Goal: Information Seeking & Learning: Learn about a topic

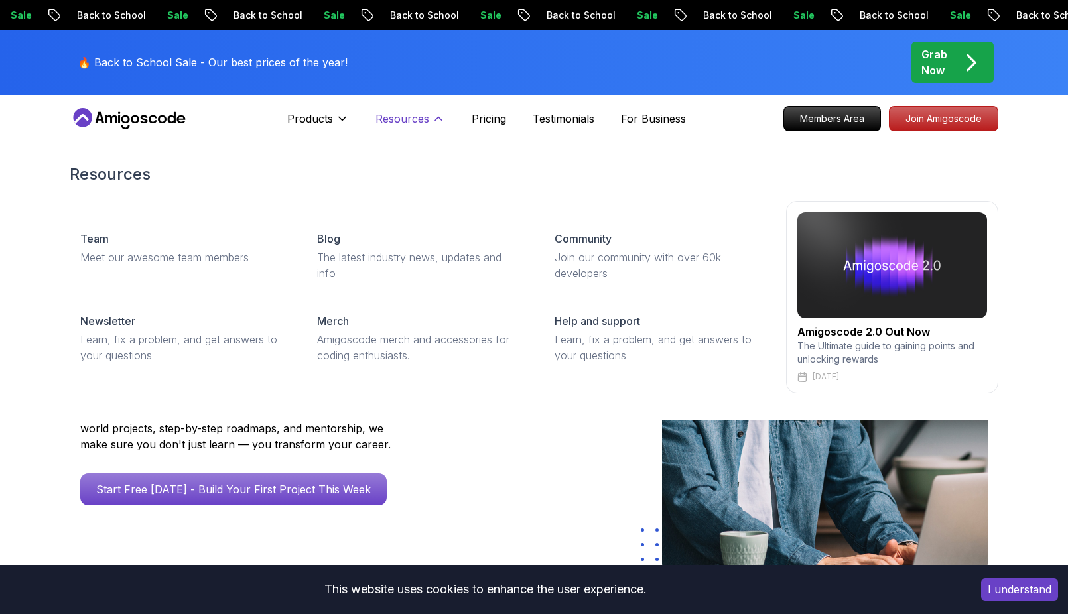
click at [423, 125] on p "Resources" at bounding box center [402, 119] width 54 height 16
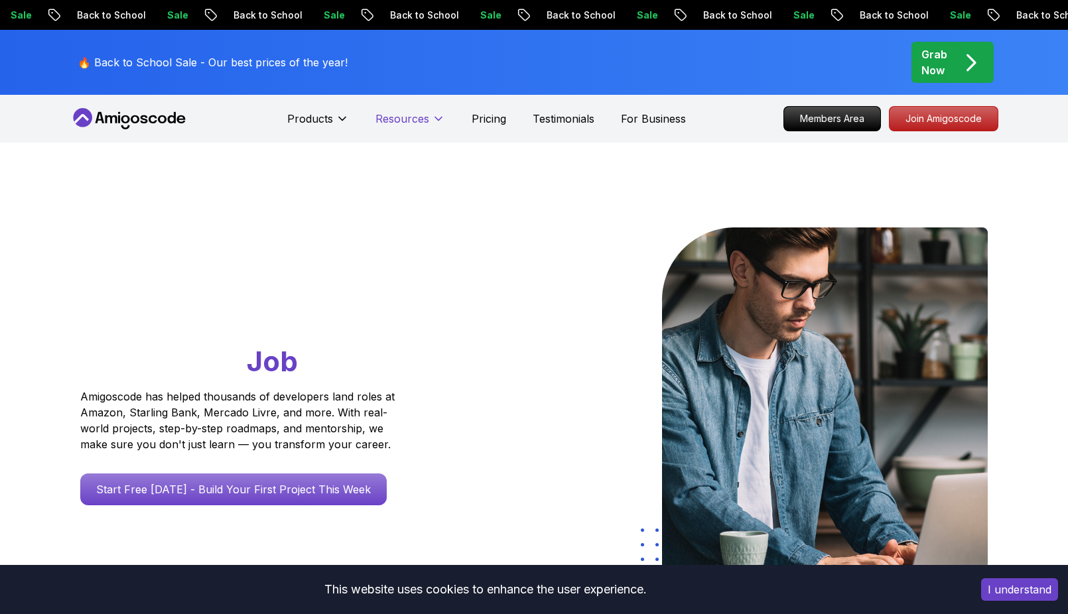
click at [423, 125] on p "Resources" at bounding box center [402, 119] width 54 height 16
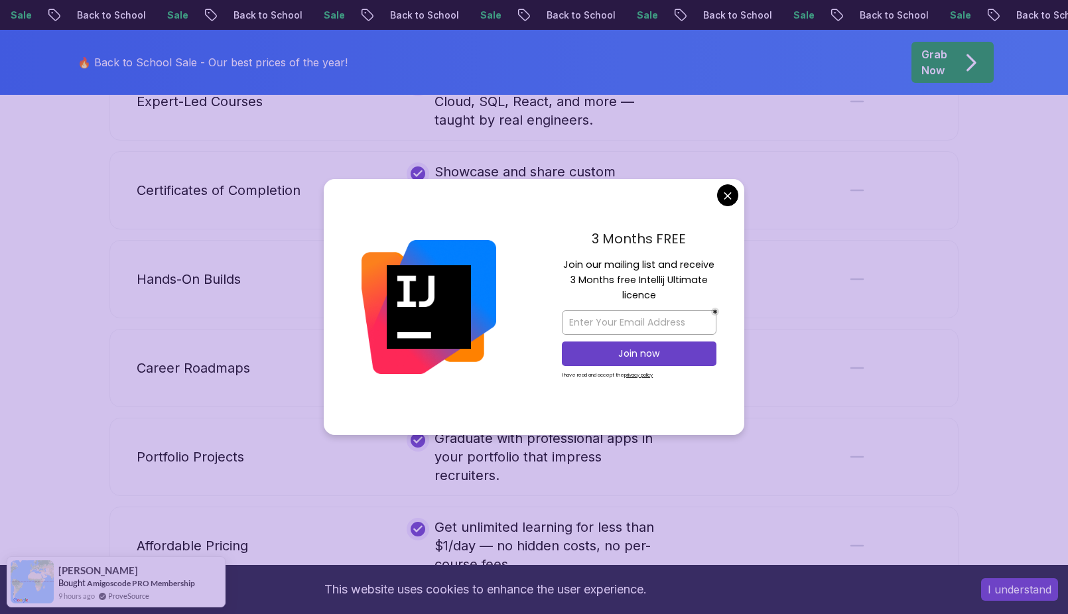
scroll to position [2786, 0]
click at [730, 188] on body "Sale Back to School Sale Back to School Sale Back to School Sale Back to School…" at bounding box center [534, 49] width 1068 height 5671
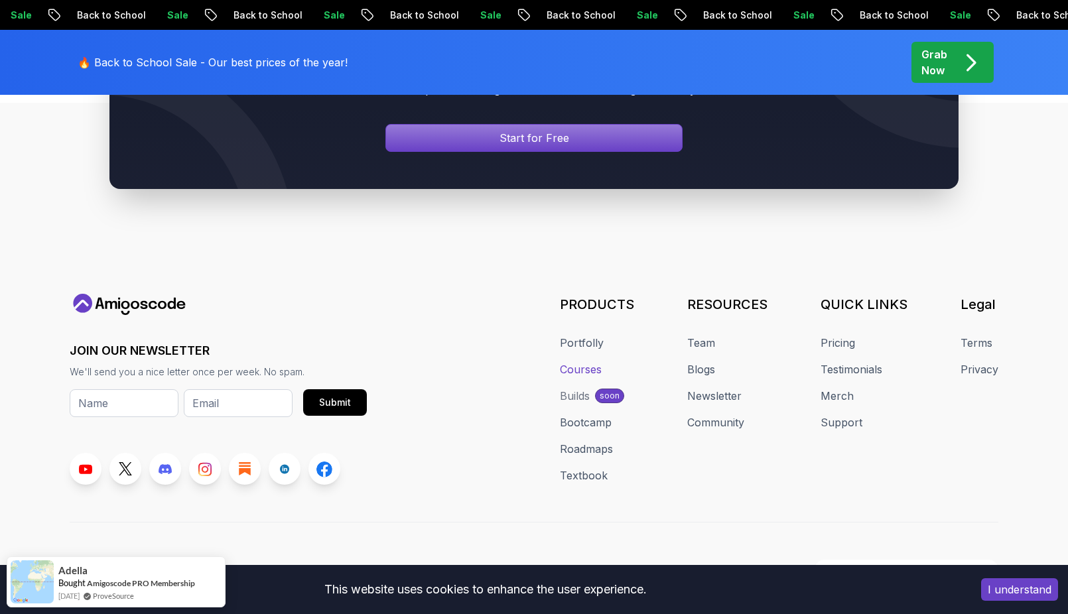
scroll to position [4840, 0]
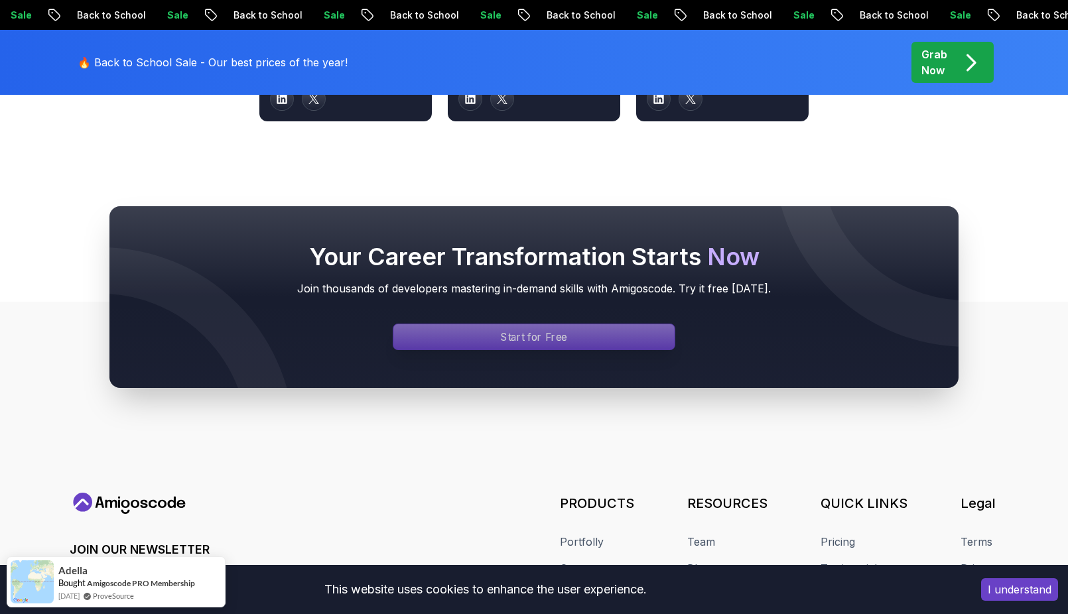
click at [563, 330] on p "Start for Free" at bounding box center [534, 337] width 66 height 15
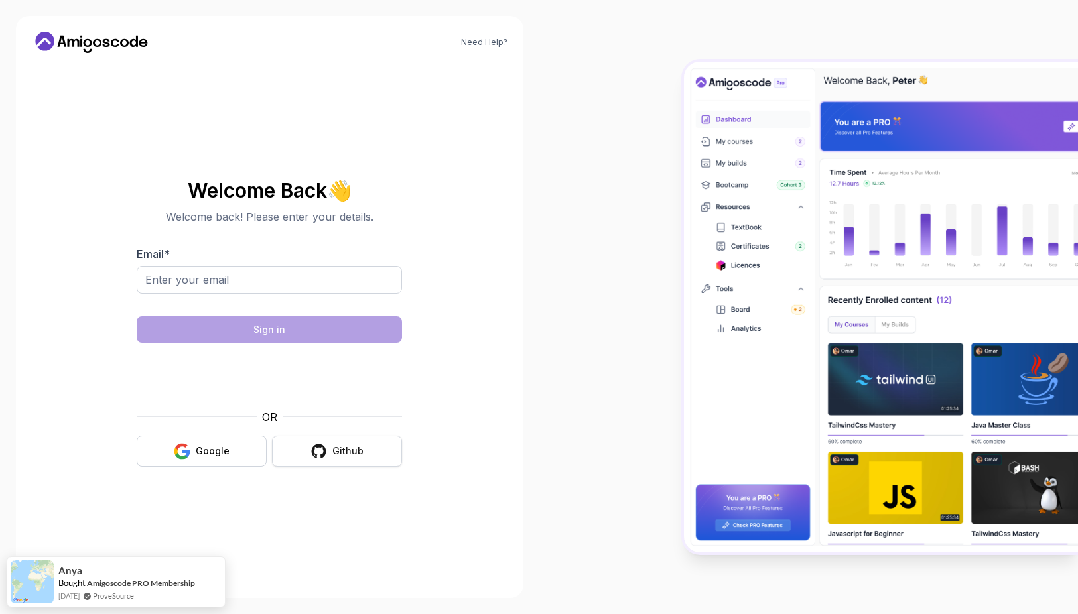
click at [343, 448] on div "Github" at bounding box center [347, 450] width 31 height 13
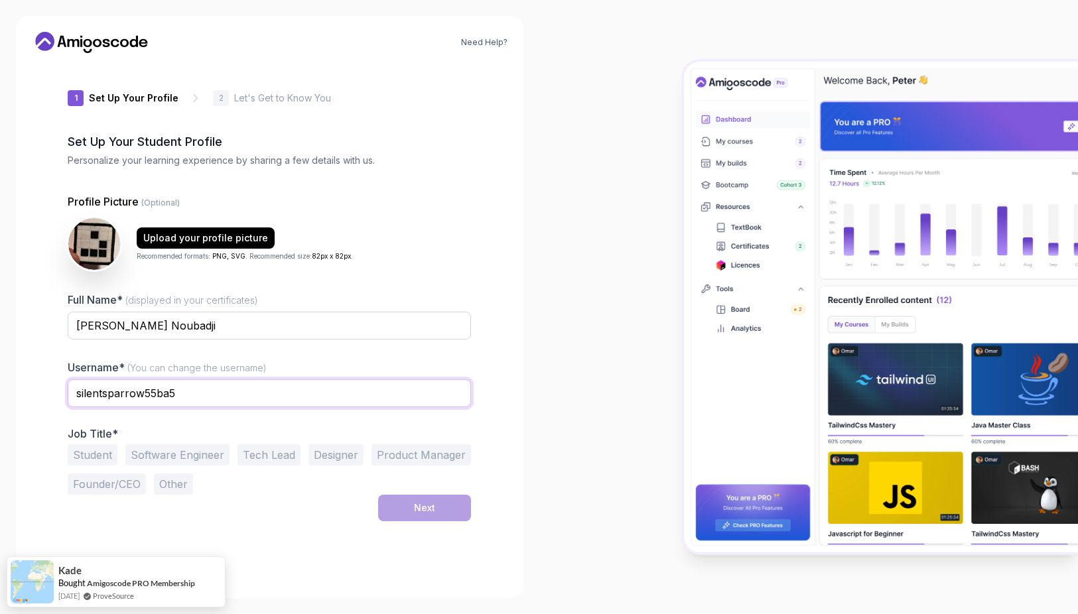
click at [224, 399] on input "silentsparrow55ba5" at bounding box center [269, 393] width 403 height 28
type input "mono"
click at [192, 450] on button "Software Engineer" at bounding box center [177, 454] width 104 height 21
click at [433, 499] on button "Next" at bounding box center [424, 508] width 93 height 27
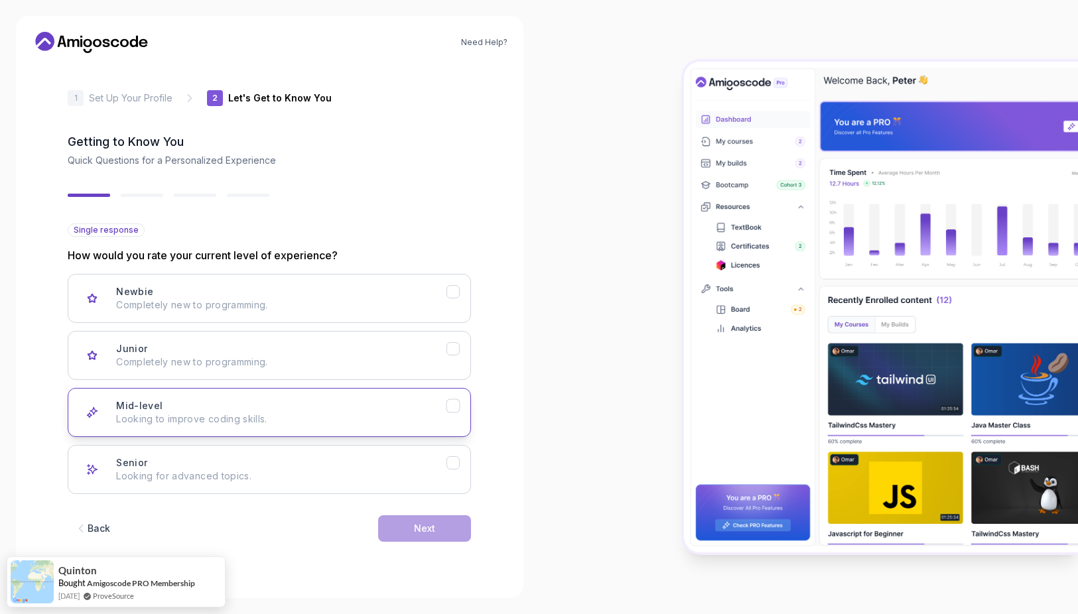
click at [351, 417] on p "Looking to improve coding skills." at bounding box center [281, 419] width 330 height 13
click at [444, 527] on button "Next" at bounding box center [424, 528] width 93 height 27
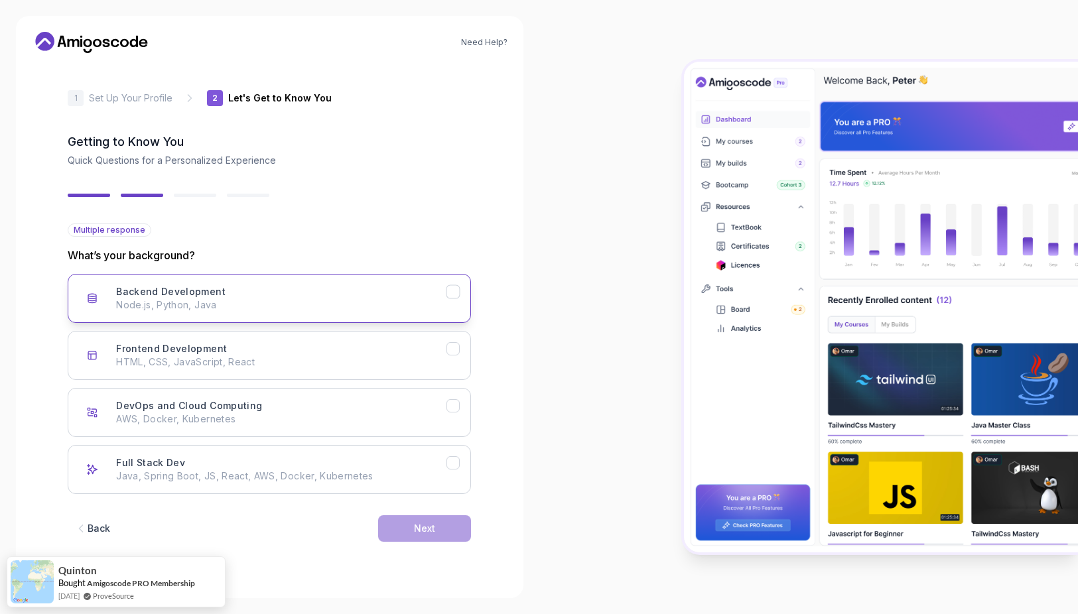
click at [336, 306] on p "Node.js, Python, Java" at bounding box center [281, 304] width 330 height 13
click at [401, 369] on button "Frontend Development HTML, CSS, JavaScript, React" at bounding box center [269, 355] width 403 height 49
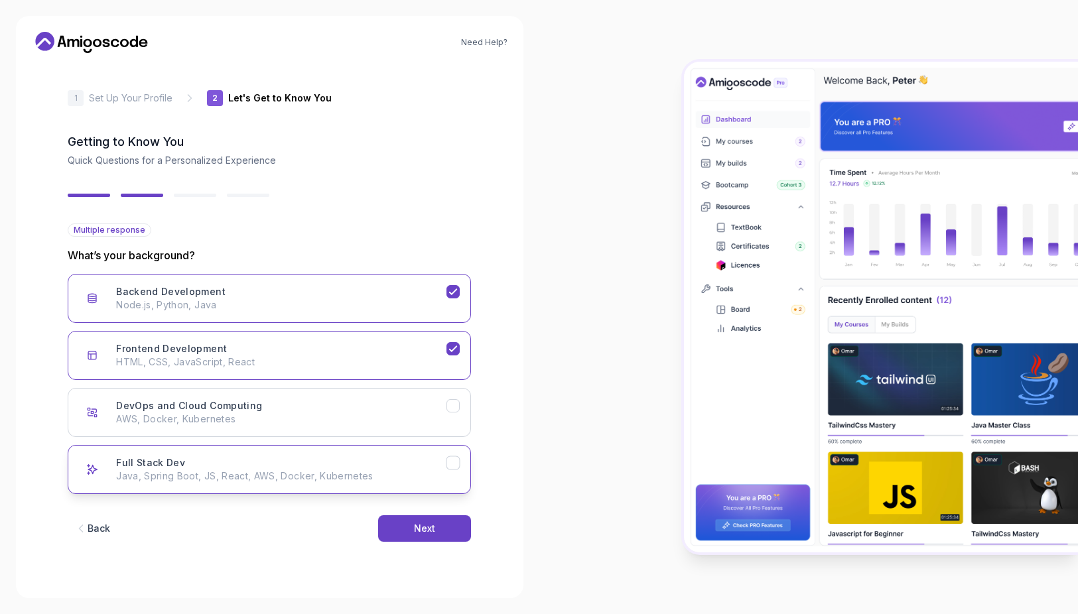
click at [452, 471] on button "Full Stack Dev Java, Spring Boot, JS, React, AWS, Docker, Kubernetes" at bounding box center [269, 469] width 403 height 49
click at [444, 529] on button "Next" at bounding box center [424, 528] width 93 height 27
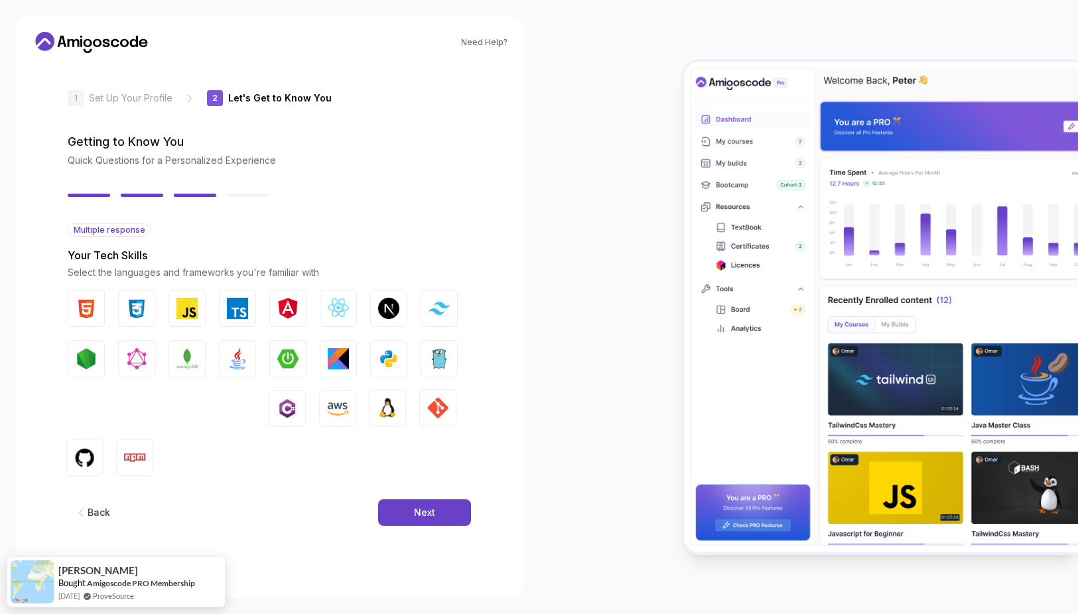
click at [158, 312] on div "HTML CSS JavaScript TypeScript Angular React.js Next.js Tailwind CSS Node.js Gr…" at bounding box center [269, 384] width 403 height 188
click at [184, 310] on img "button" at bounding box center [186, 308] width 21 height 21
drag, startPoint x: 127, startPoint y: 310, endPoint x: 82, endPoint y: 310, distance: 44.4
click at [125, 310] on button "CSS" at bounding box center [136, 308] width 37 height 37
drag, startPoint x: 82, startPoint y: 310, endPoint x: 253, endPoint y: 314, distance: 170.5
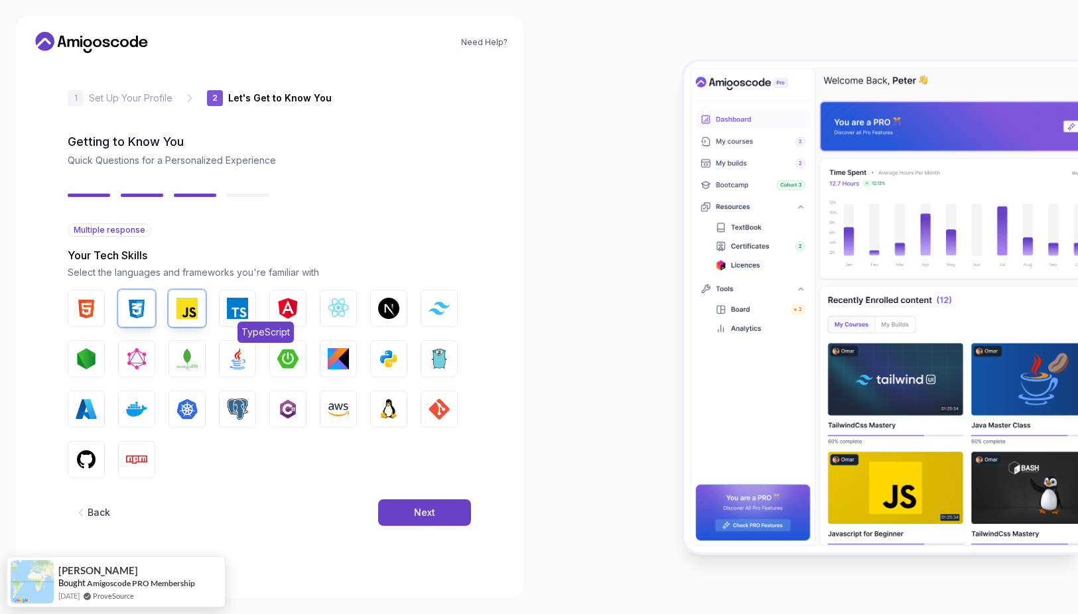
click at [83, 310] on img "button" at bounding box center [86, 308] width 21 height 21
click at [231, 308] on img "button" at bounding box center [237, 308] width 21 height 21
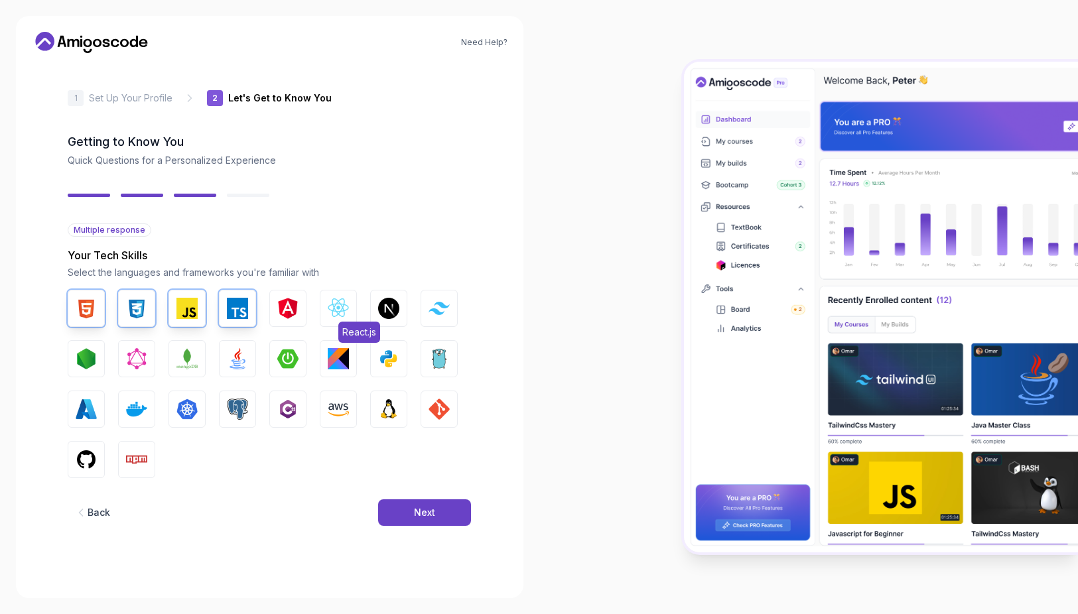
click at [344, 308] on img "button" at bounding box center [338, 308] width 21 height 21
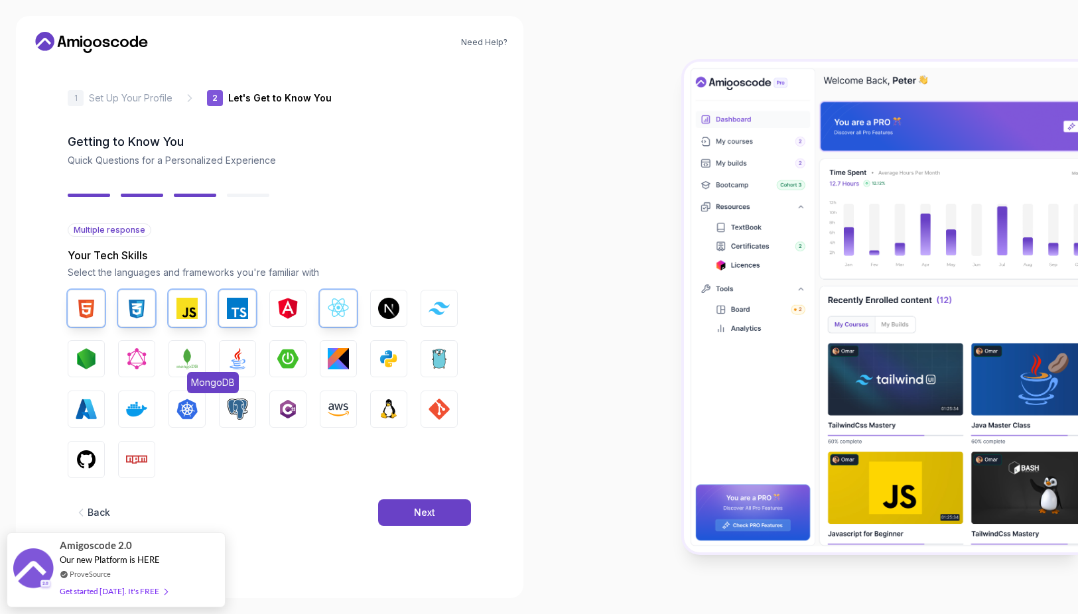
click at [188, 364] on img "button" at bounding box center [186, 358] width 21 height 21
click at [95, 363] on img "button" at bounding box center [86, 358] width 21 height 21
click at [141, 414] on img "button" at bounding box center [136, 409] width 21 height 21
click at [88, 459] on img "button" at bounding box center [86, 459] width 21 height 21
click at [147, 460] on img "button" at bounding box center [136, 459] width 21 height 21
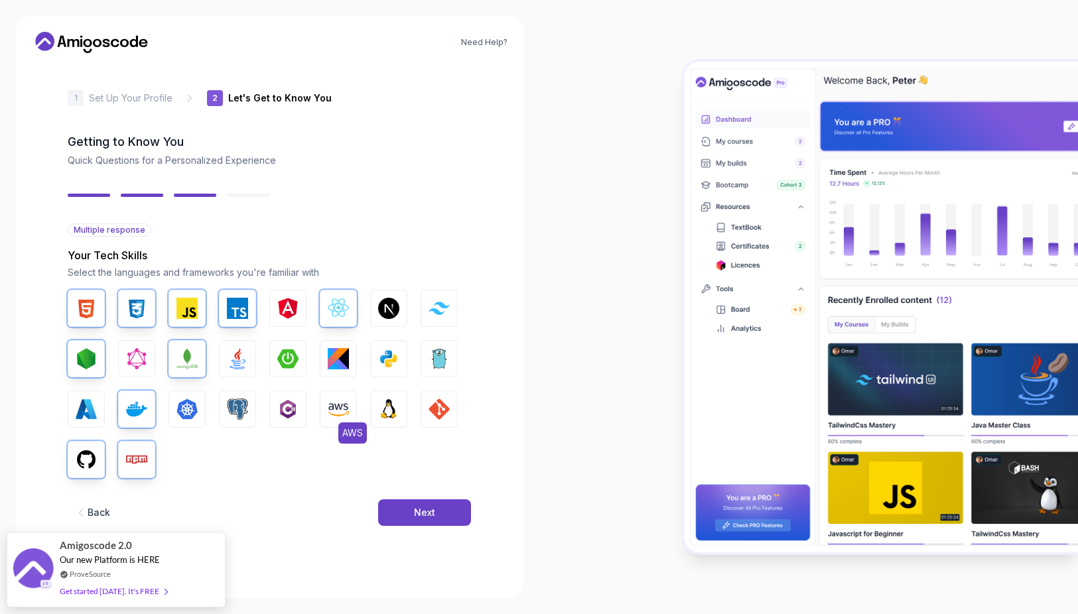
drag, startPoint x: 348, startPoint y: 420, endPoint x: 423, endPoint y: 419, distance: 75.6
click at [348, 420] on button "AWS" at bounding box center [338, 409] width 37 height 37
click at [436, 410] on img "button" at bounding box center [438, 409] width 21 height 21
click at [414, 507] on div "Next" at bounding box center [424, 512] width 21 height 13
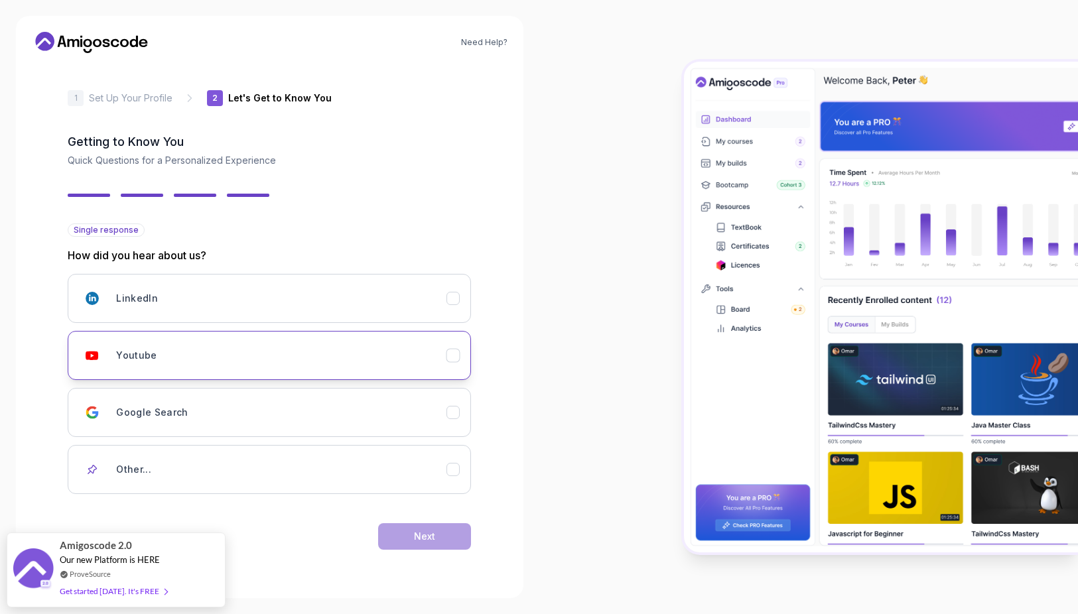
click at [362, 361] on div "Youtube" at bounding box center [281, 355] width 330 height 27
click at [424, 533] on div "Next" at bounding box center [424, 536] width 21 height 13
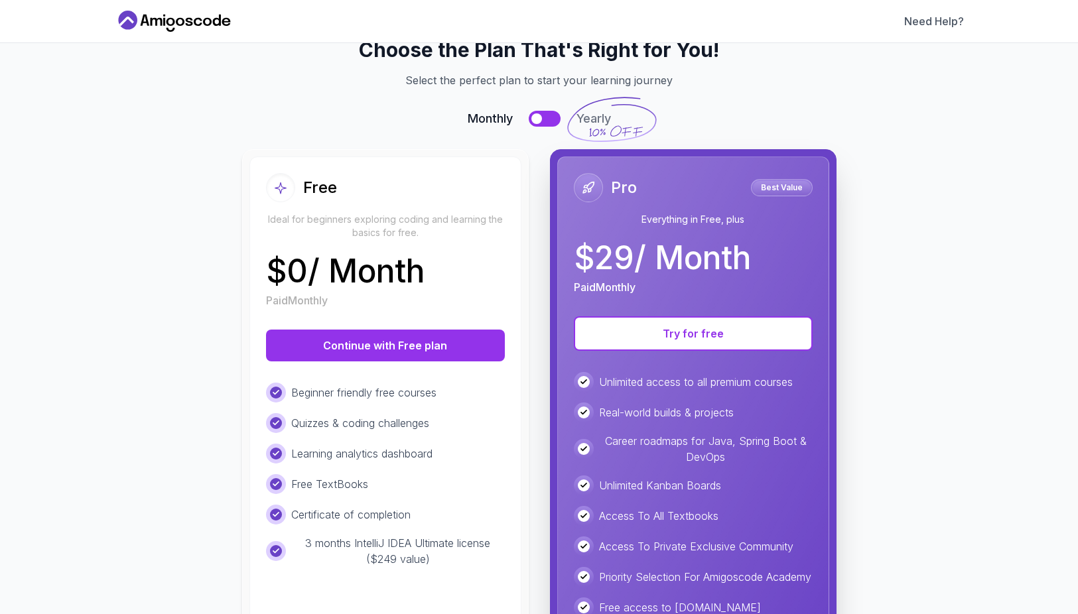
scroll to position [36, 0]
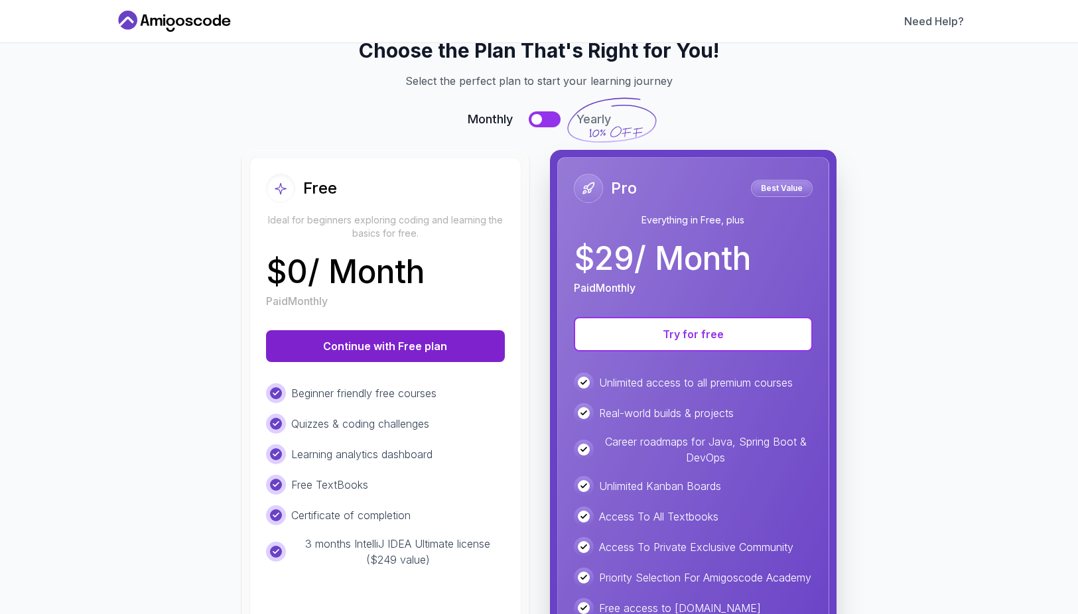
click at [427, 352] on button "Continue with Free plan" at bounding box center [385, 346] width 239 height 32
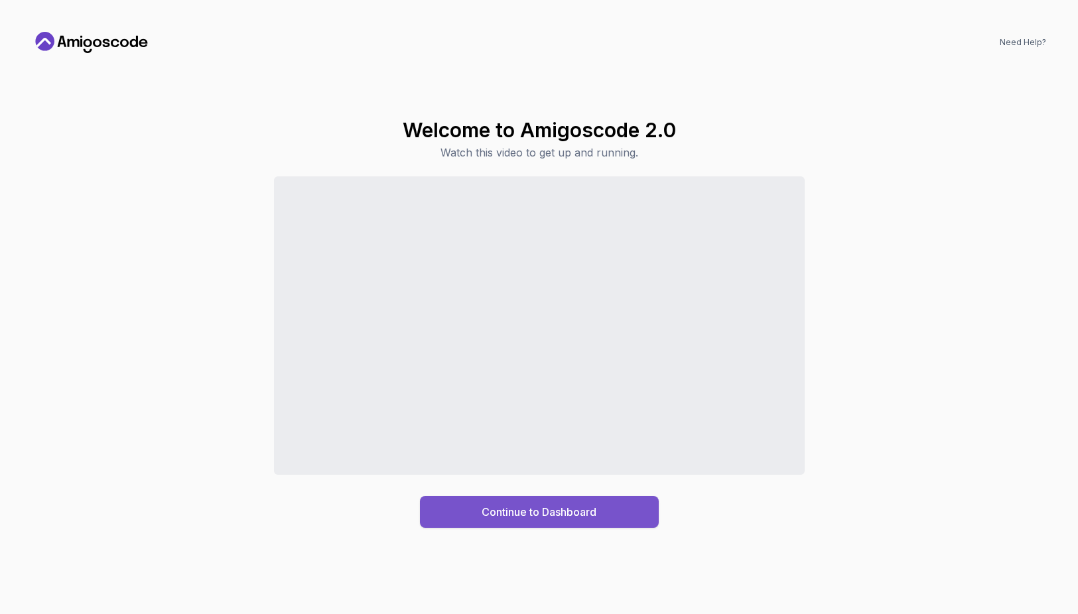
click at [568, 513] on div "Continue to Dashboard" at bounding box center [539, 512] width 115 height 16
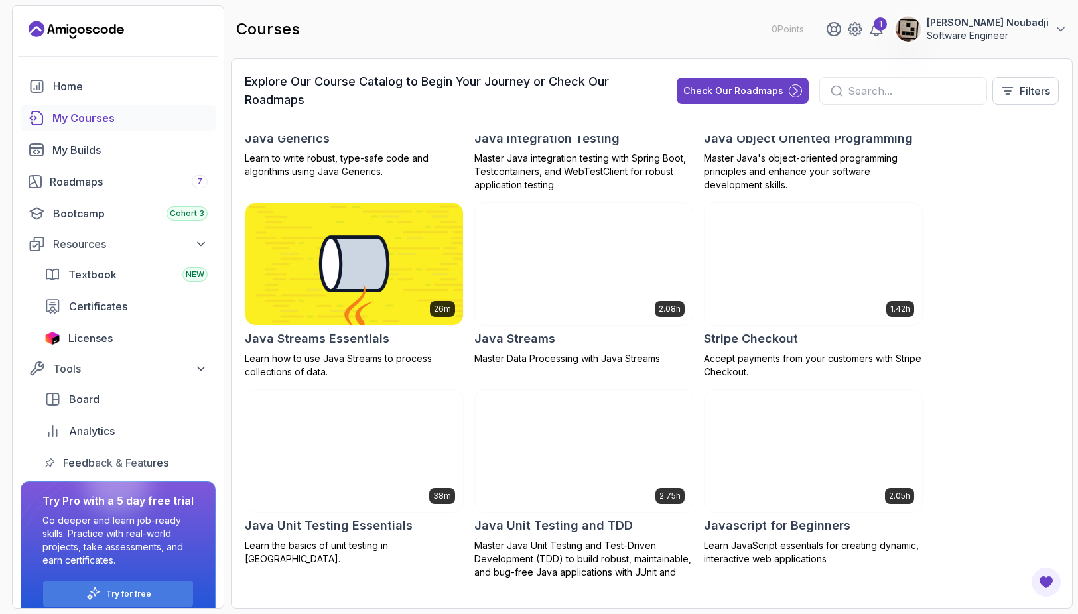
scroll to position [1393, 0]
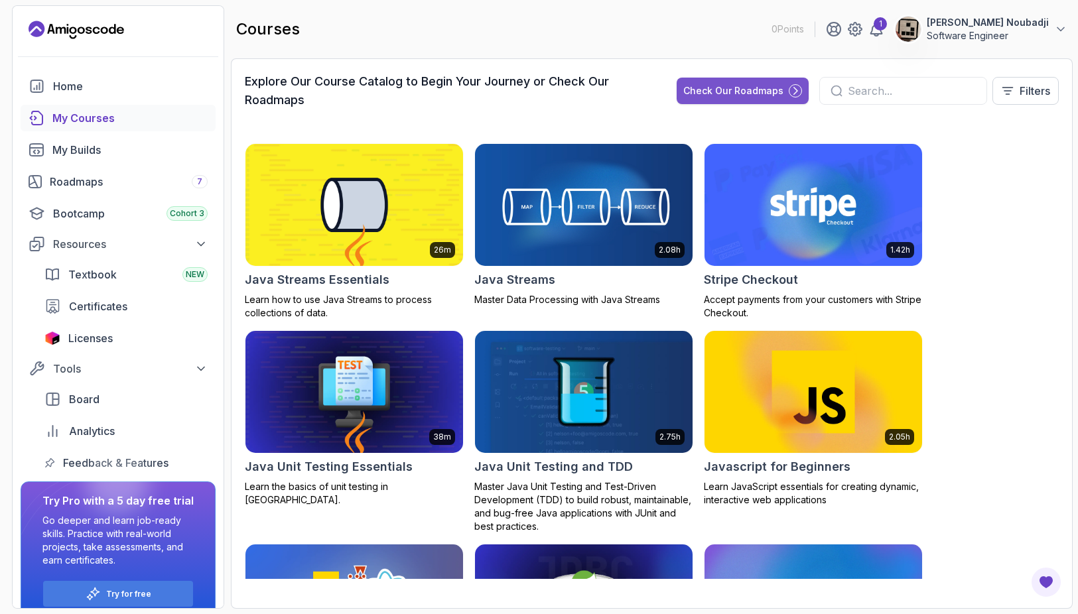
click at [775, 94] on div "Check Our Roadmaps" at bounding box center [733, 90] width 100 height 13
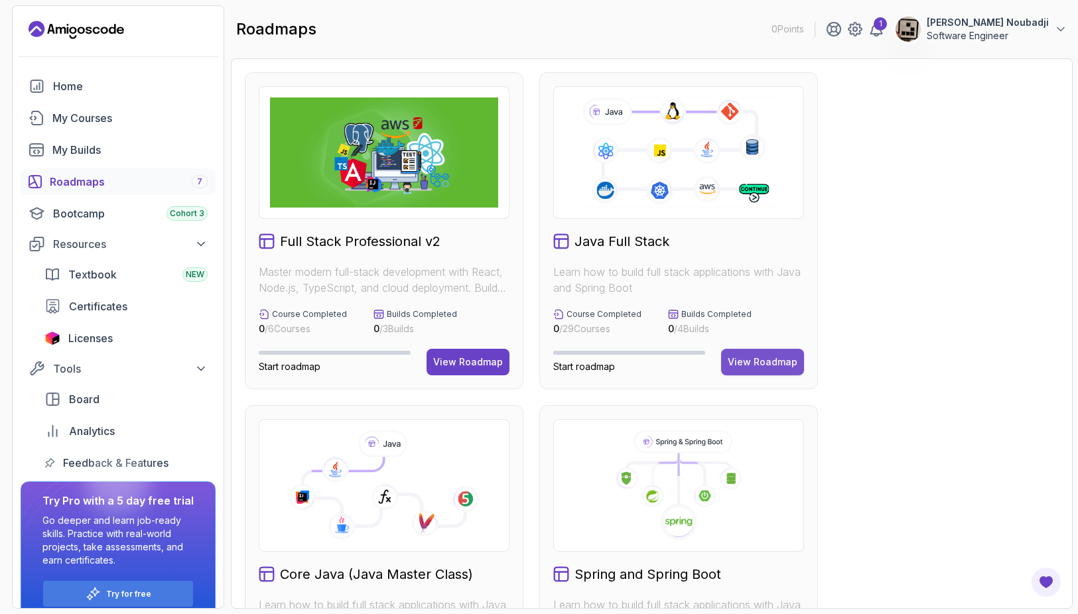
click at [781, 359] on div "View Roadmap" at bounding box center [763, 361] width 70 height 13
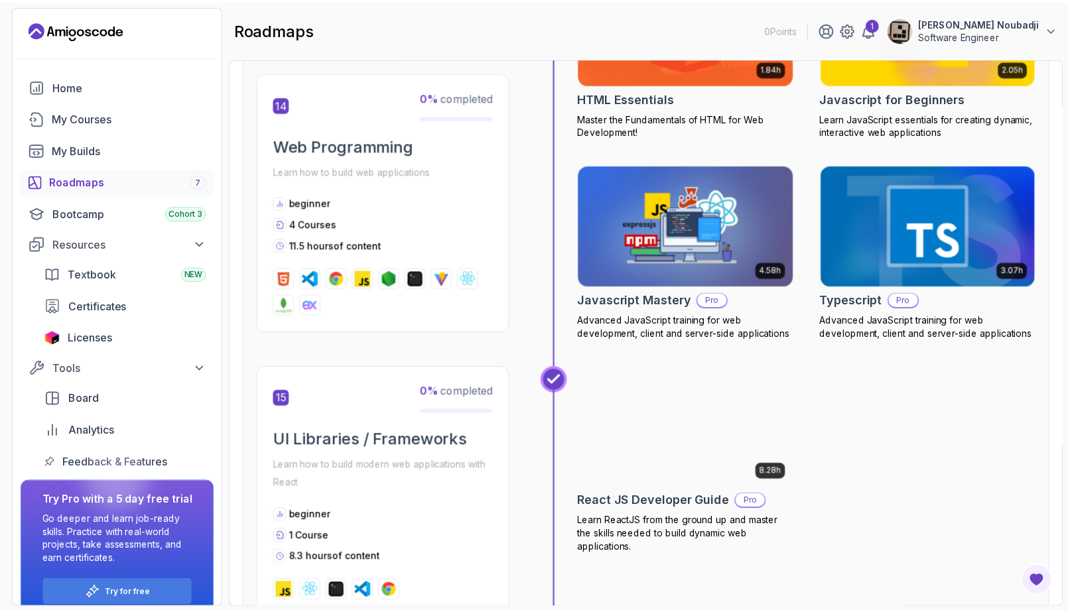
scroll to position [4842, 0]
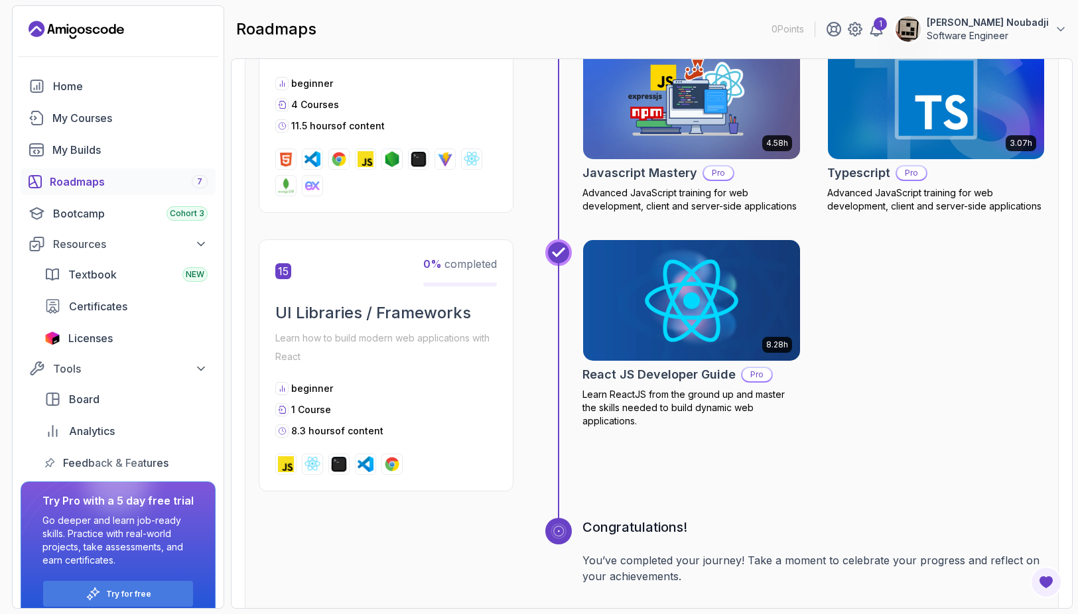
click at [755, 376] on p "Pro" at bounding box center [756, 374] width 29 height 13
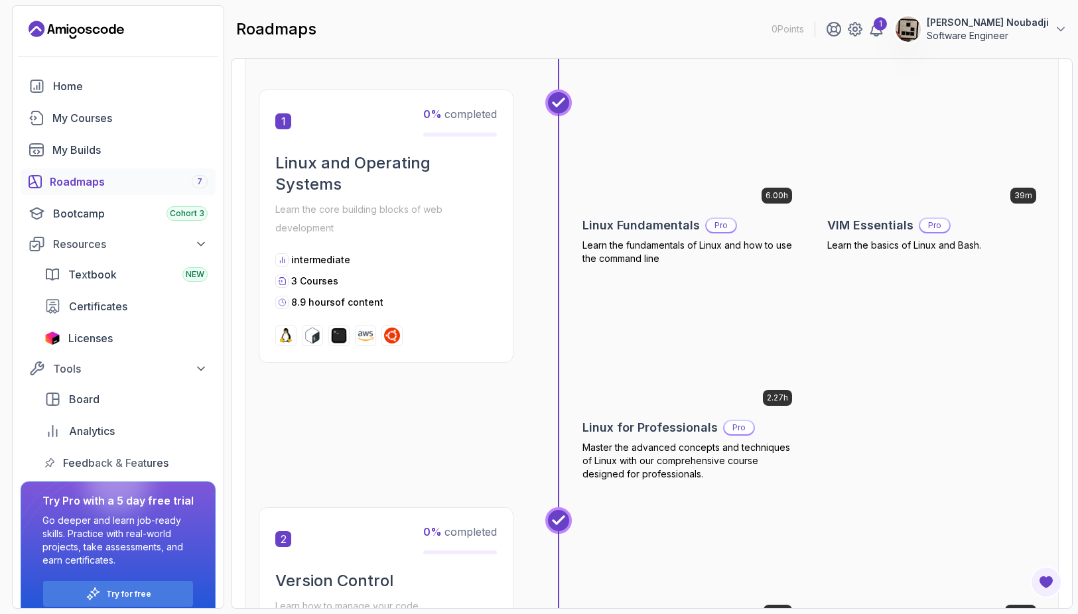
scroll to position [265, 0]
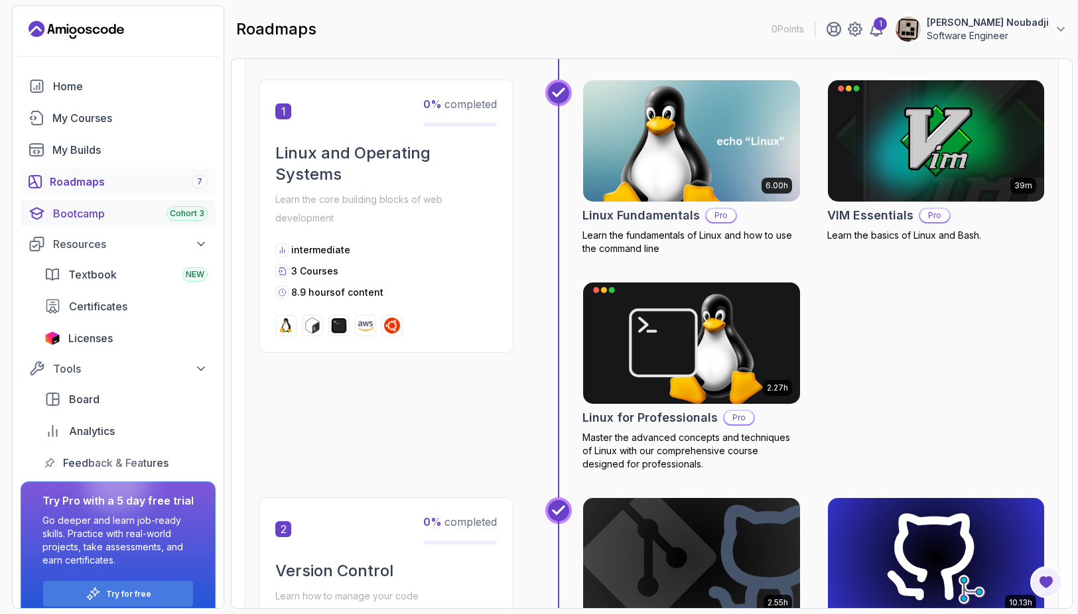
click at [113, 218] on div "Bootcamp Cohort 3" at bounding box center [130, 214] width 155 height 16
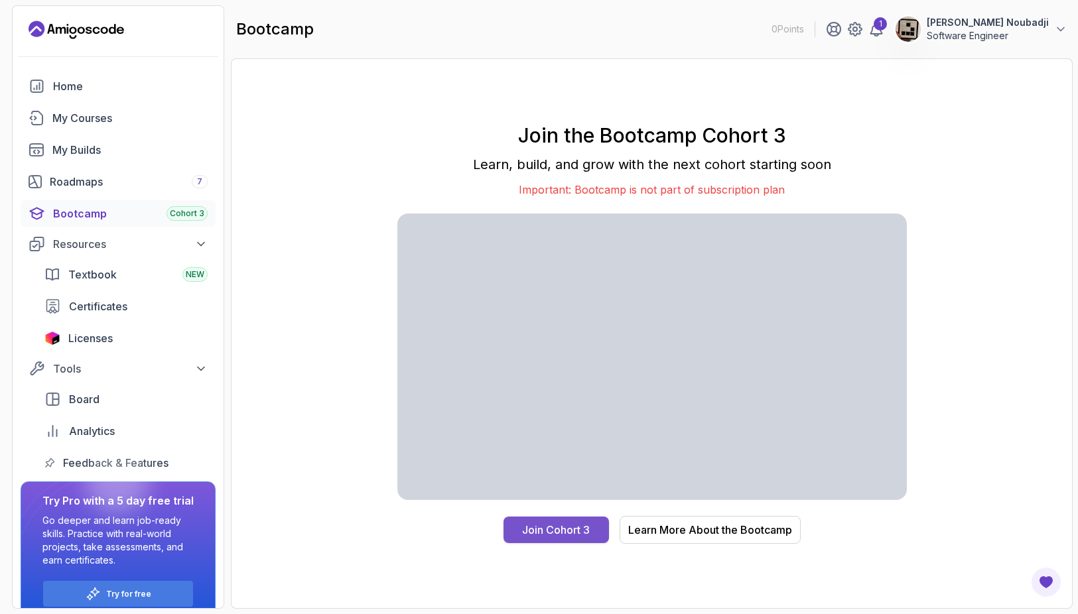
click at [567, 533] on div "Join Cohort 3" at bounding box center [556, 530] width 68 height 16
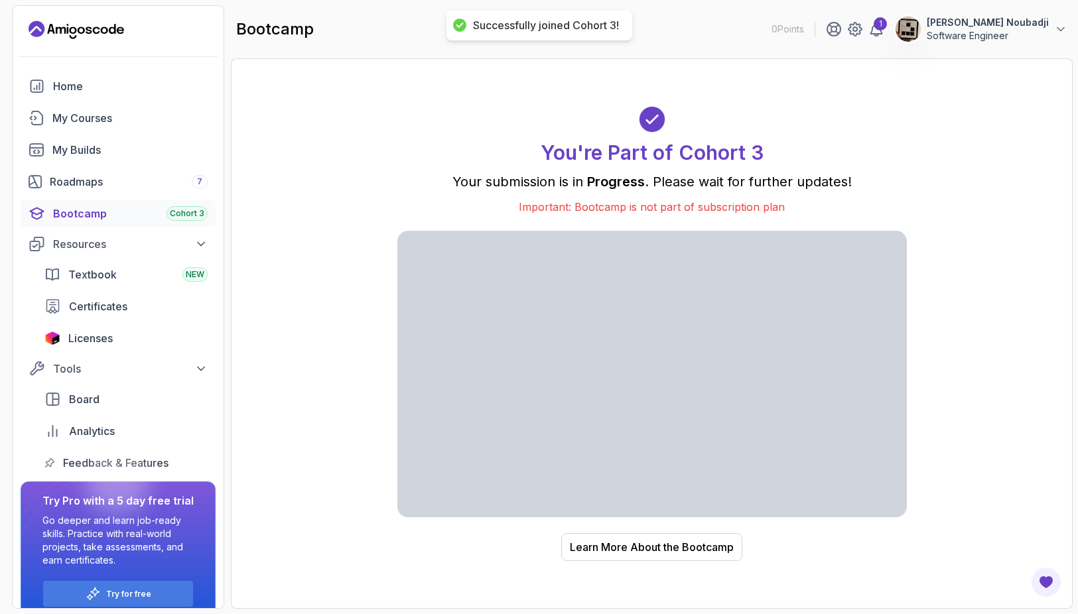
click at [134, 219] on div "Bootcamp Cohort 3" at bounding box center [130, 214] width 155 height 16
click at [668, 540] on div "Learn More About the Bootcamp" at bounding box center [652, 547] width 164 height 16
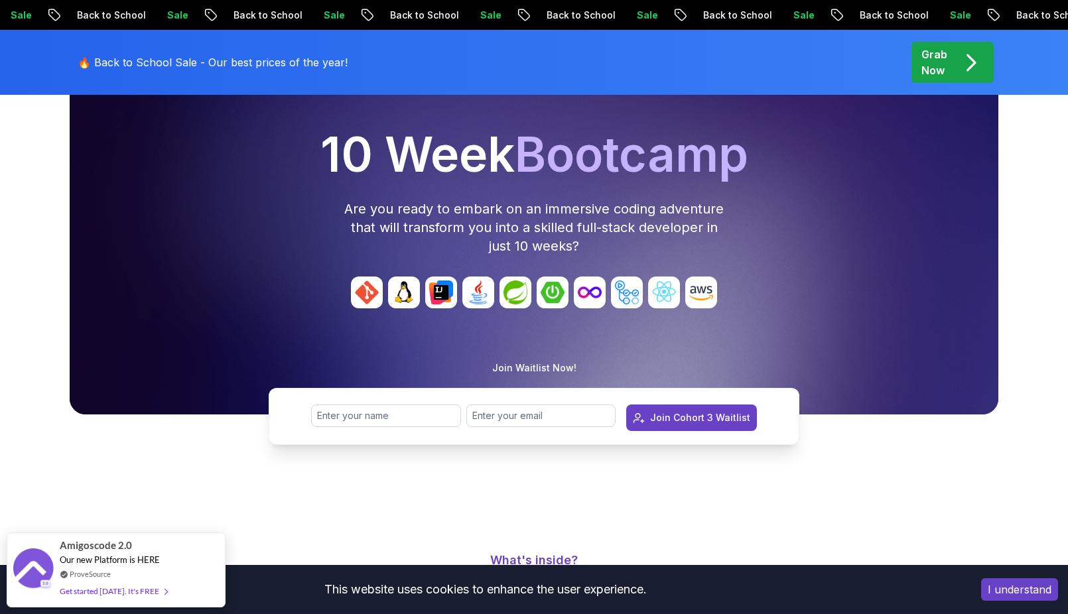
scroll to position [133, 0]
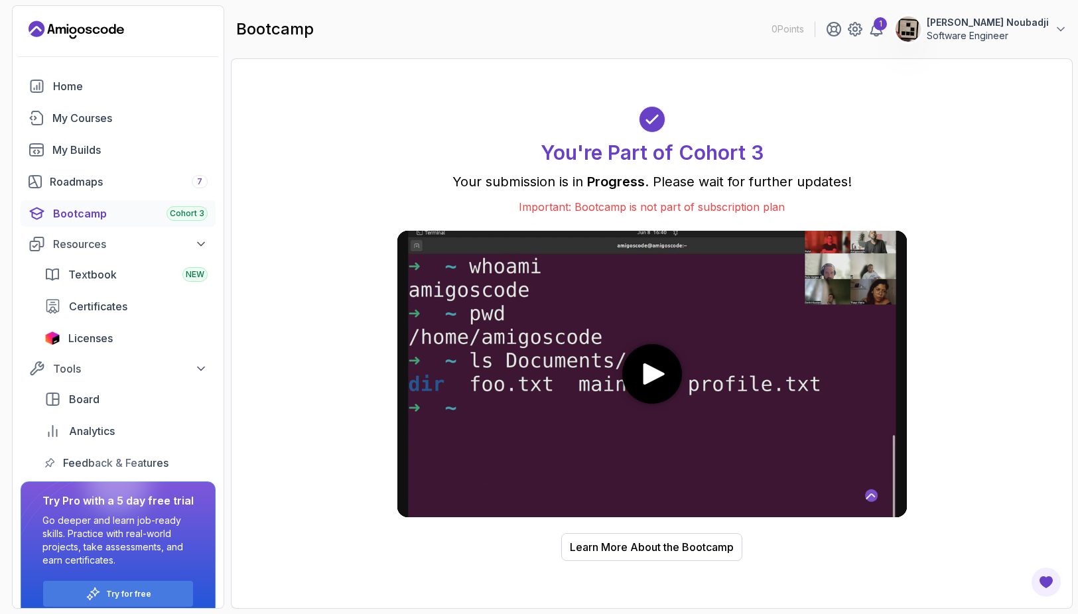
click at [647, 368] on icon "play" at bounding box center [654, 374] width 22 height 22
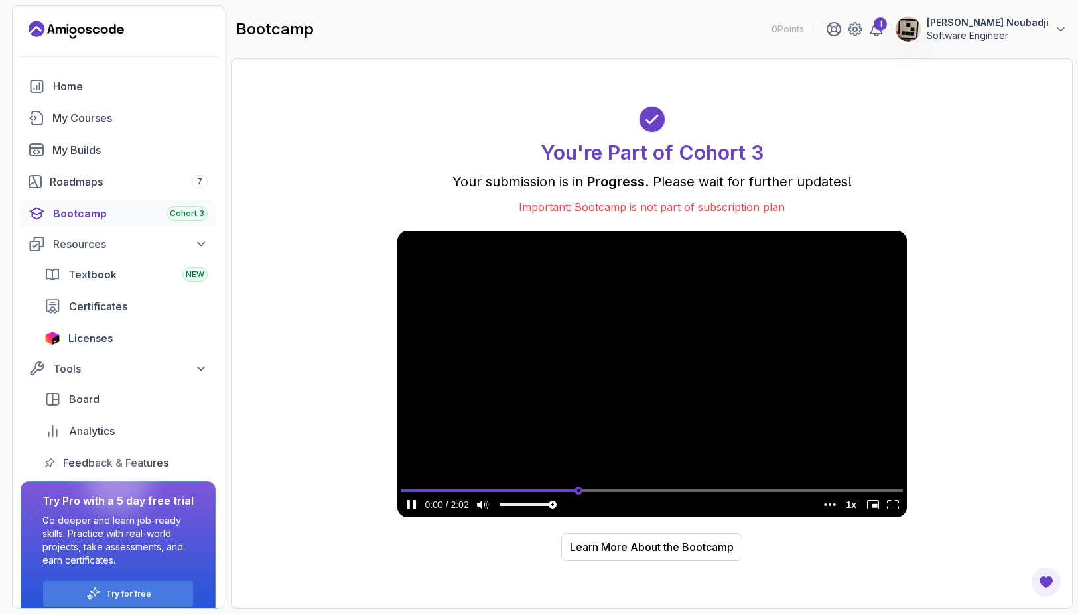
type input "0.353817851089338"
click at [578, 486] on input "seek" at bounding box center [651, 490] width 501 height 17
click at [487, 506] on media-mute-button "mute" at bounding box center [483, 504] width 20 height 17
click at [417, 503] on icon "pause" at bounding box center [411, 504] width 12 height 9
click at [138, 268] on div "Textbook NEW" at bounding box center [137, 275] width 139 height 16
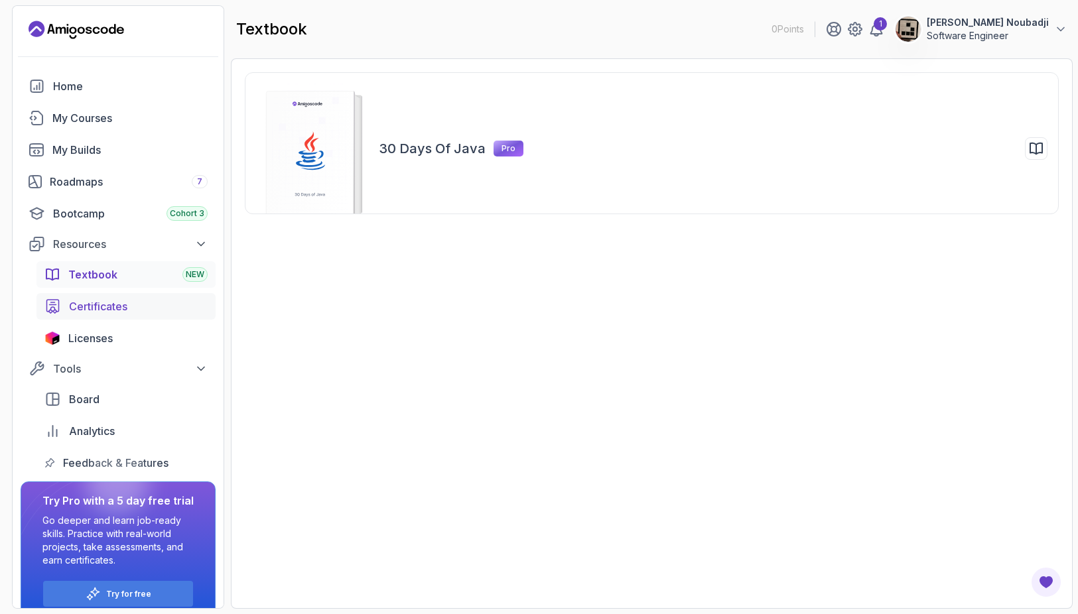
click at [123, 299] on span "Certificates" at bounding box center [98, 306] width 58 height 16
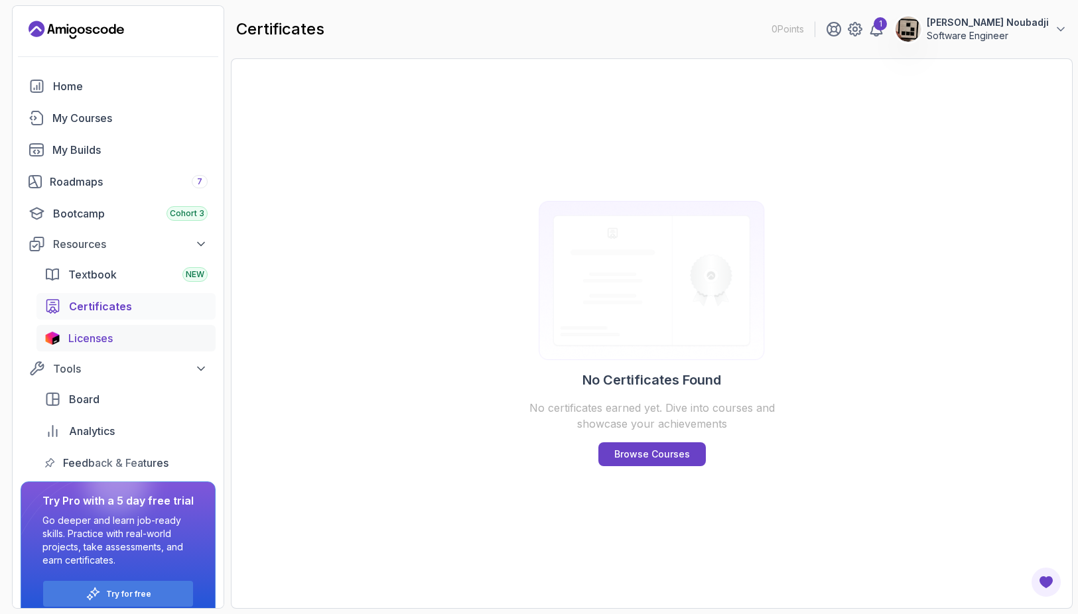
click at [138, 346] on link "Licenses" at bounding box center [125, 338] width 179 height 27
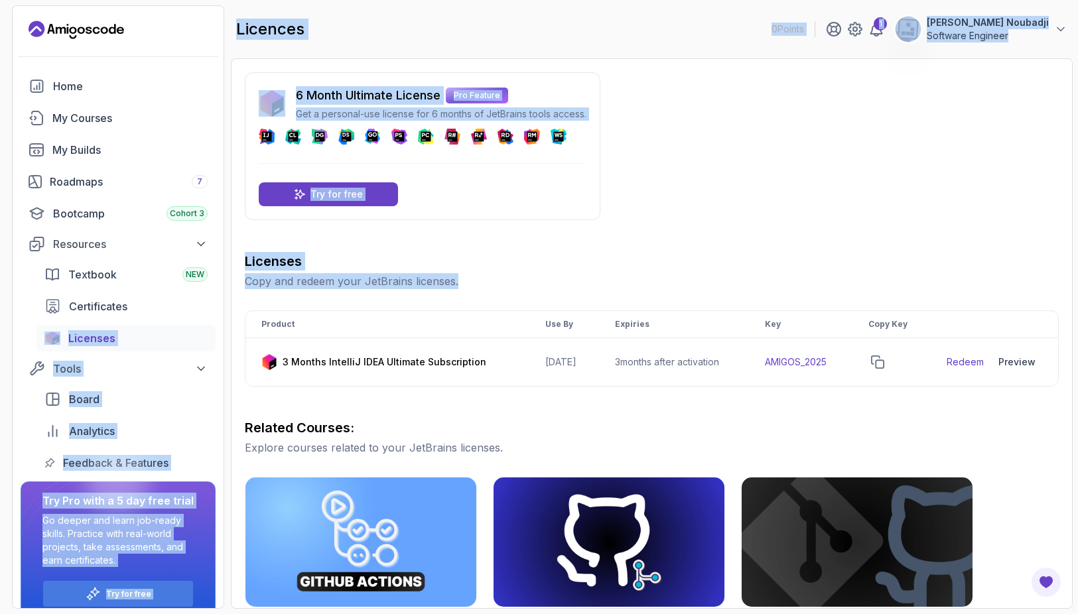
drag, startPoint x: 348, startPoint y: 288, endPoint x: 184, endPoint y: 289, distance: 164.5
click at [184, 289] on section "0 Points 1 Monsef Noubadji Software Engineer Home My Courses My Builds Roadmaps…" at bounding box center [539, 307] width 1078 height 614
drag, startPoint x: 184, startPoint y: 289, endPoint x: 533, endPoint y: 281, distance: 348.9
click at [533, 281] on p "Copy and redeem your JetBrains licenses." at bounding box center [652, 281] width 814 height 16
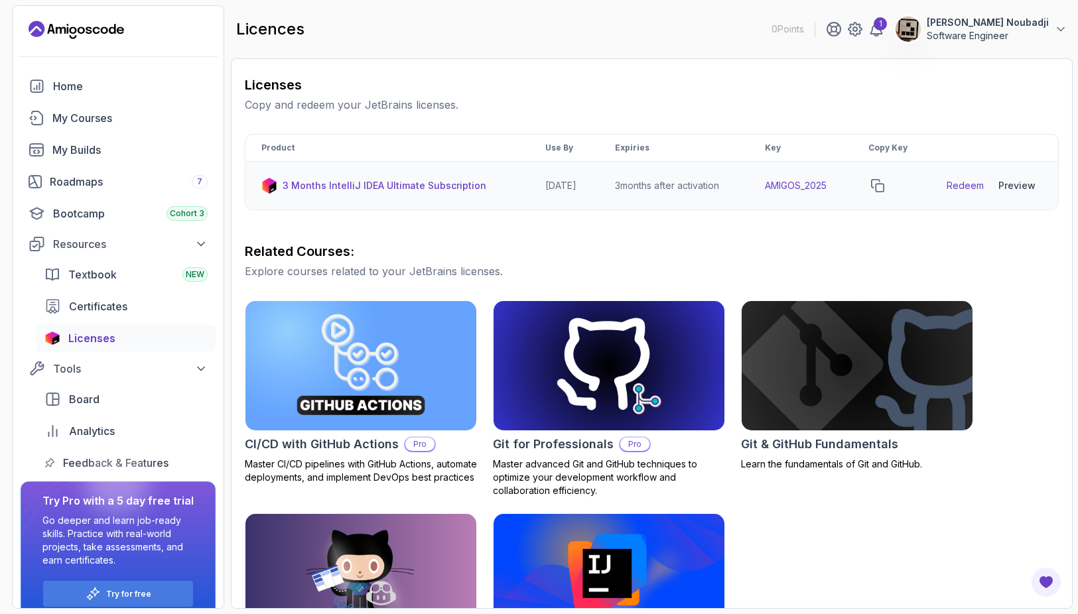
scroll to position [80, 0]
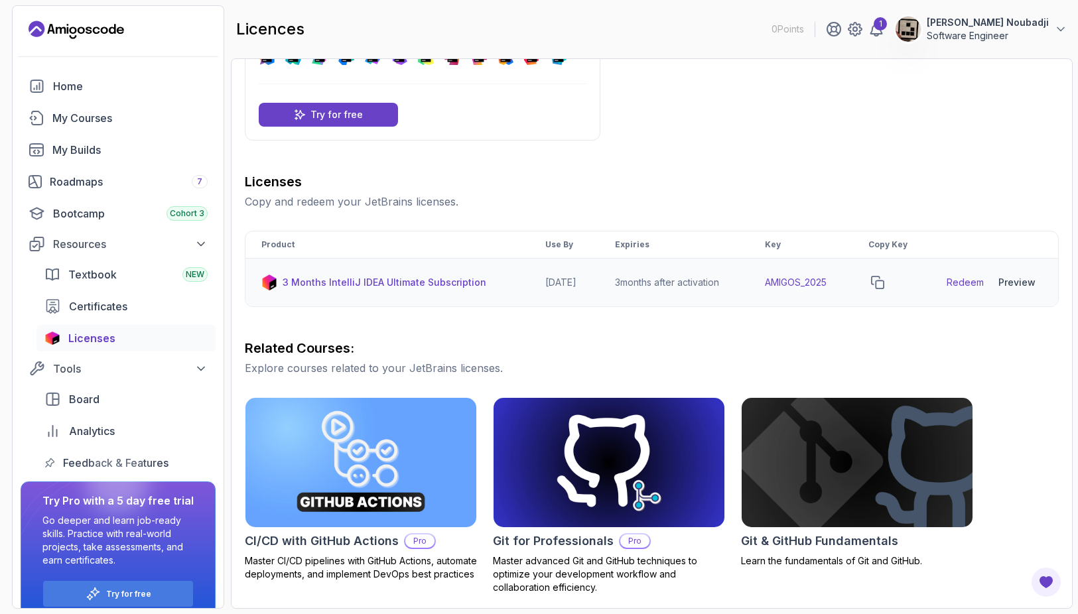
click at [1023, 286] on div "Preview" at bounding box center [1016, 282] width 37 height 13
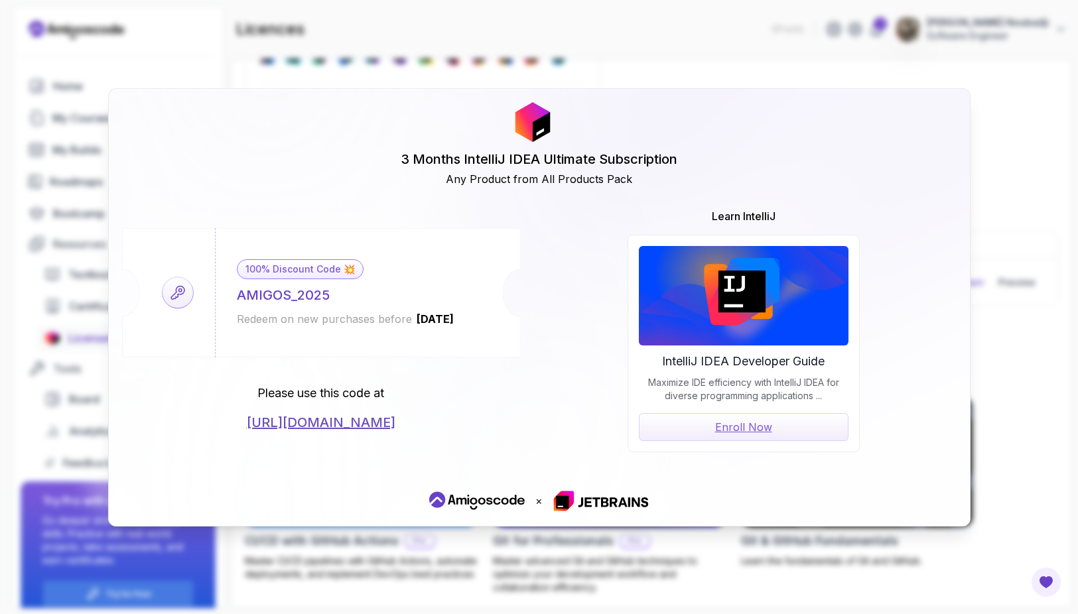
click at [1011, 175] on div "3 Months IntelliJ IDEA Ultimate Subscription Any Product from All Products Pack…" at bounding box center [539, 307] width 1078 height 614
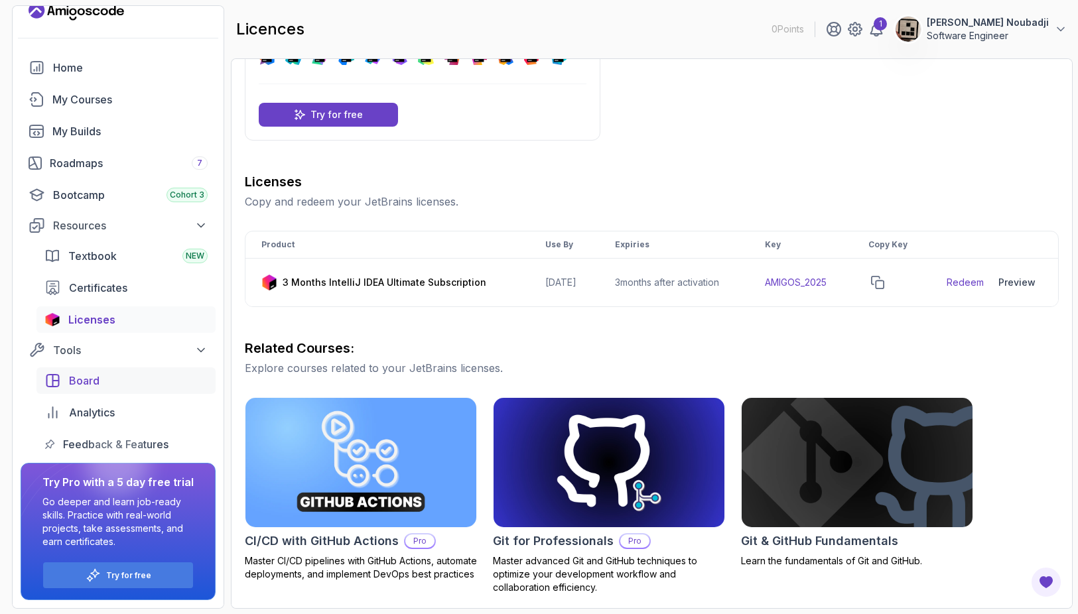
scroll to position [0, 0]
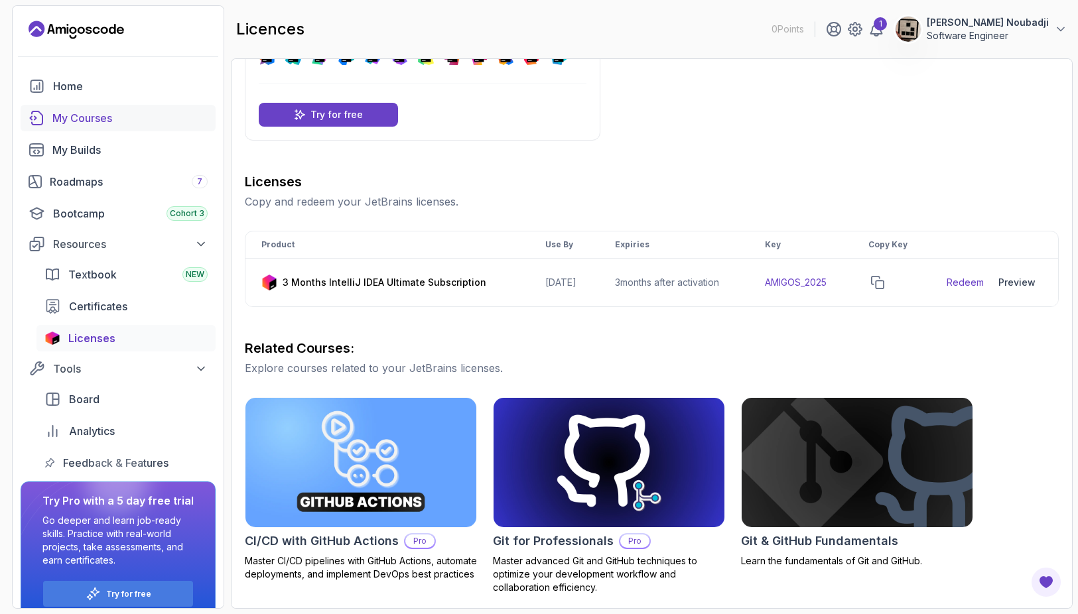
click at [139, 120] on div "My Courses" at bounding box center [129, 118] width 155 height 16
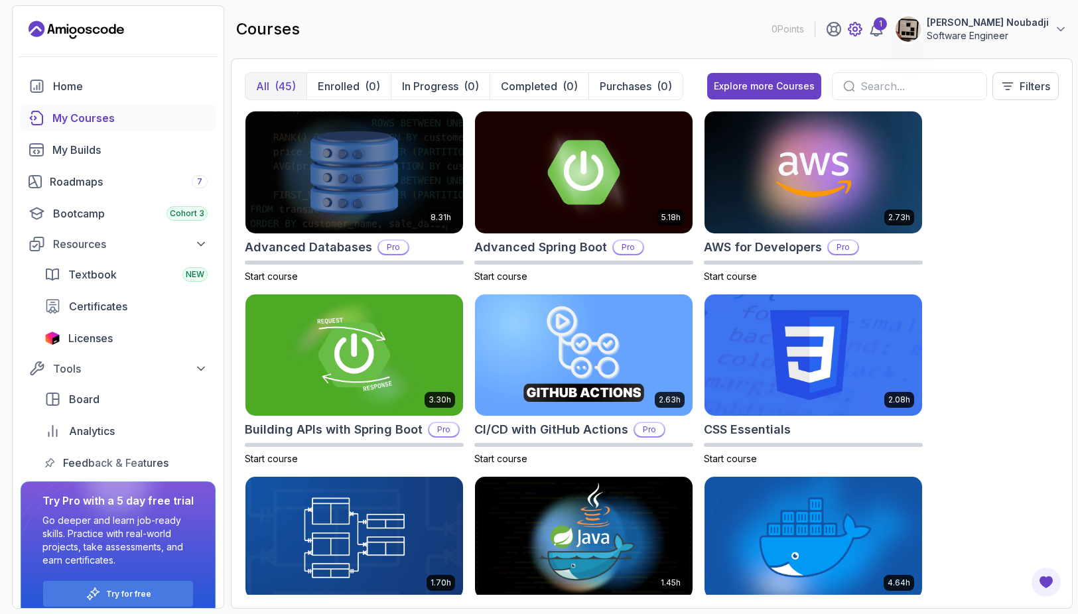
click at [863, 29] on icon at bounding box center [855, 29] width 16 height 16
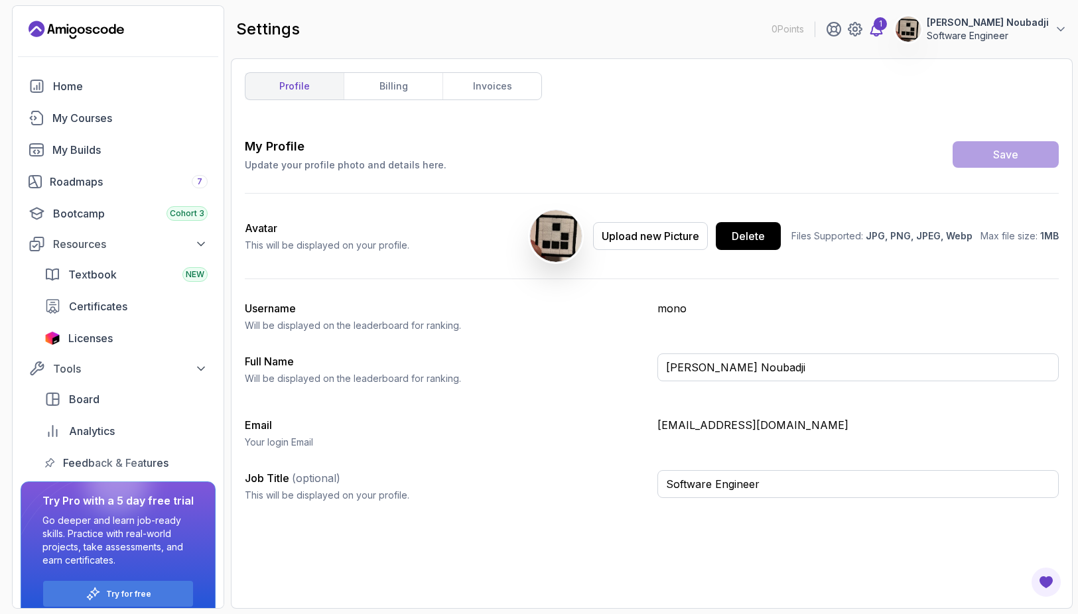
click at [884, 25] on icon at bounding box center [876, 29] width 16 height 16
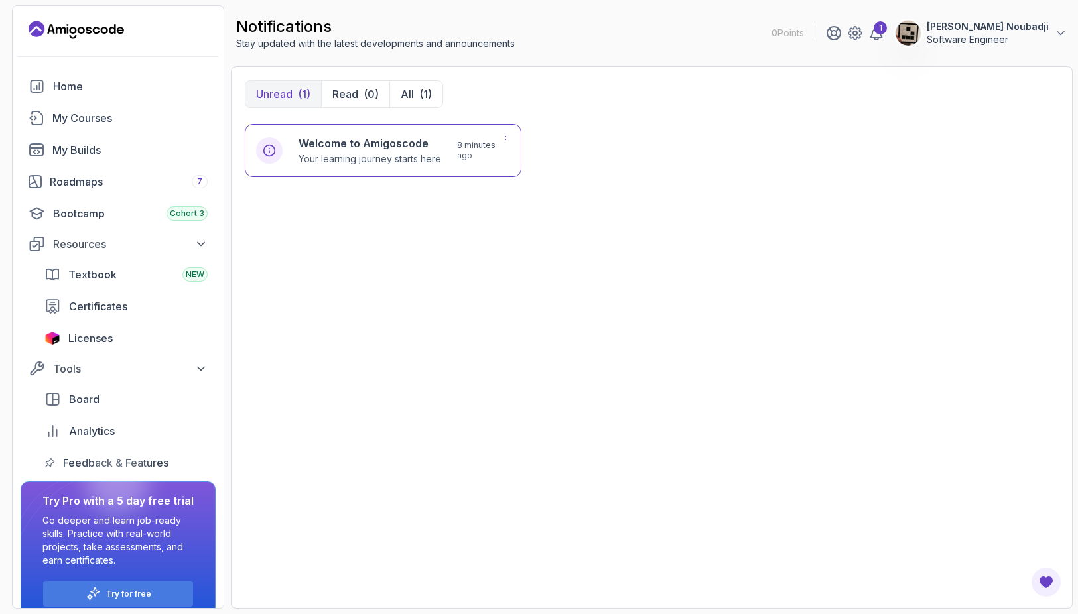
click at [347, 156] on p "Your learning journey starts here" at bounding box center [369, 159] width 143 height 13
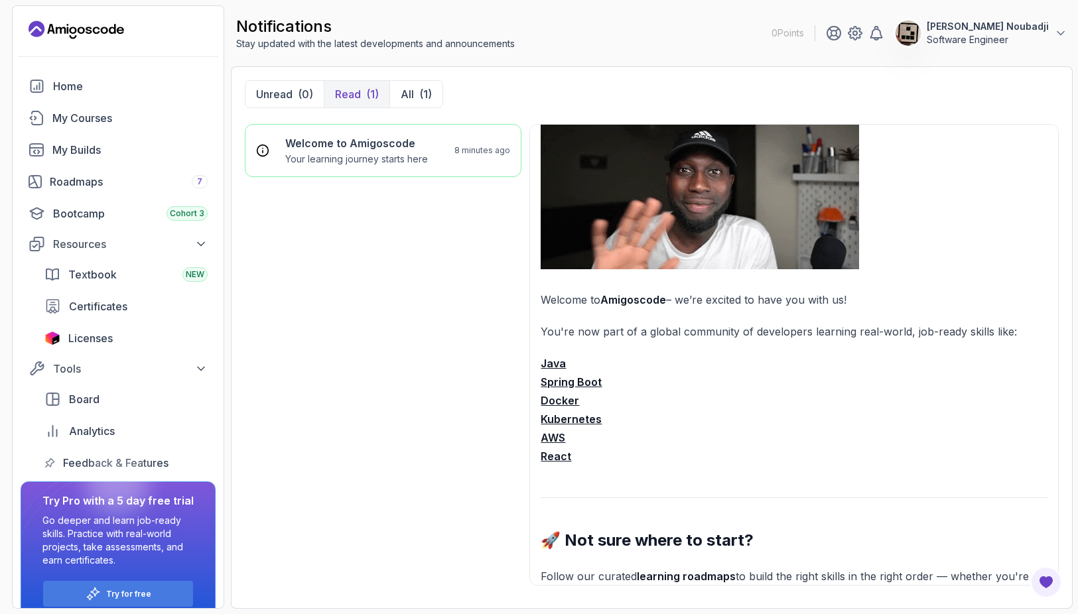
scroll to position [66, 0]
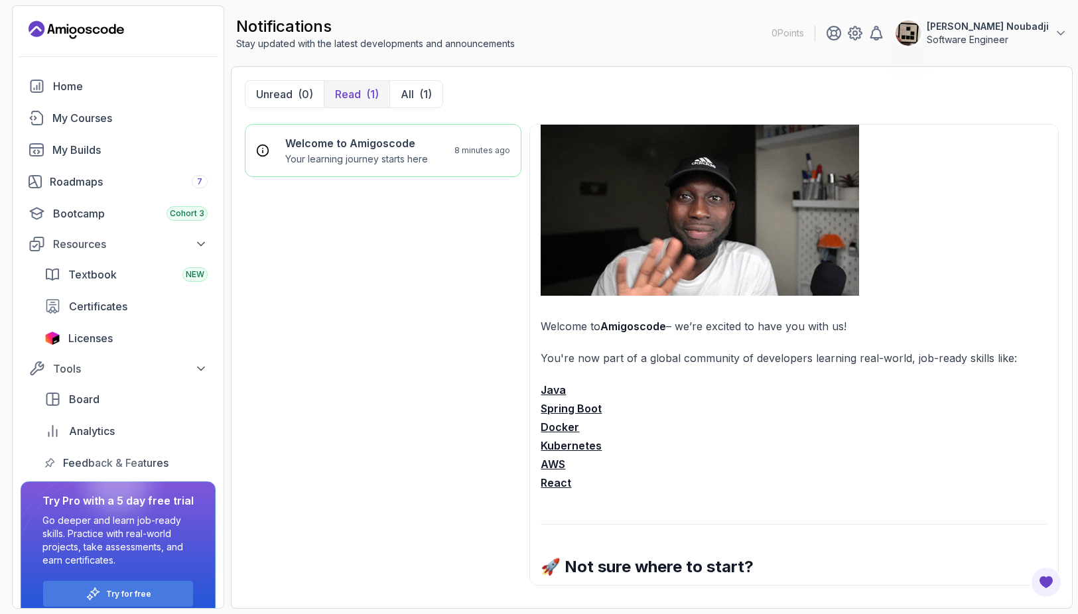
click at [550, 389] on strong "Java" at bounding box center [553, 389] width 25 height 13
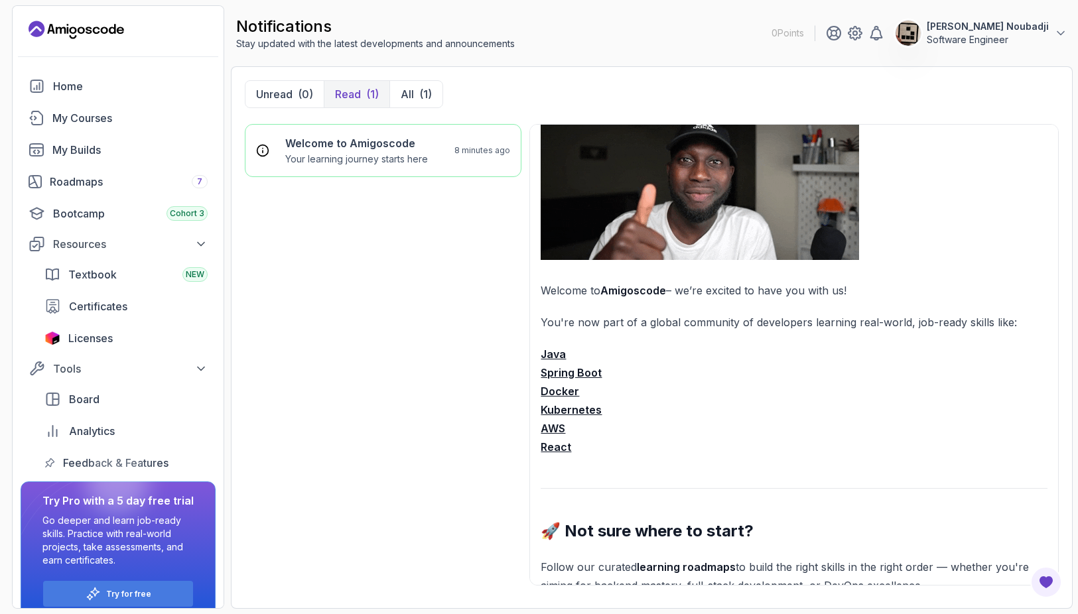
scroll to position [133, 0]
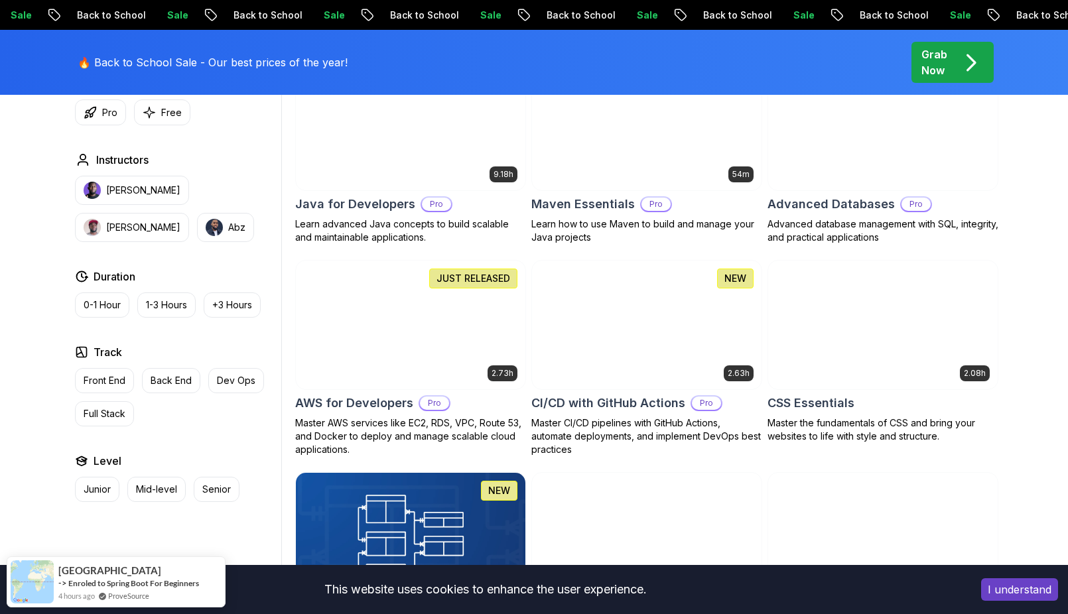
scroll to position [862, 0]
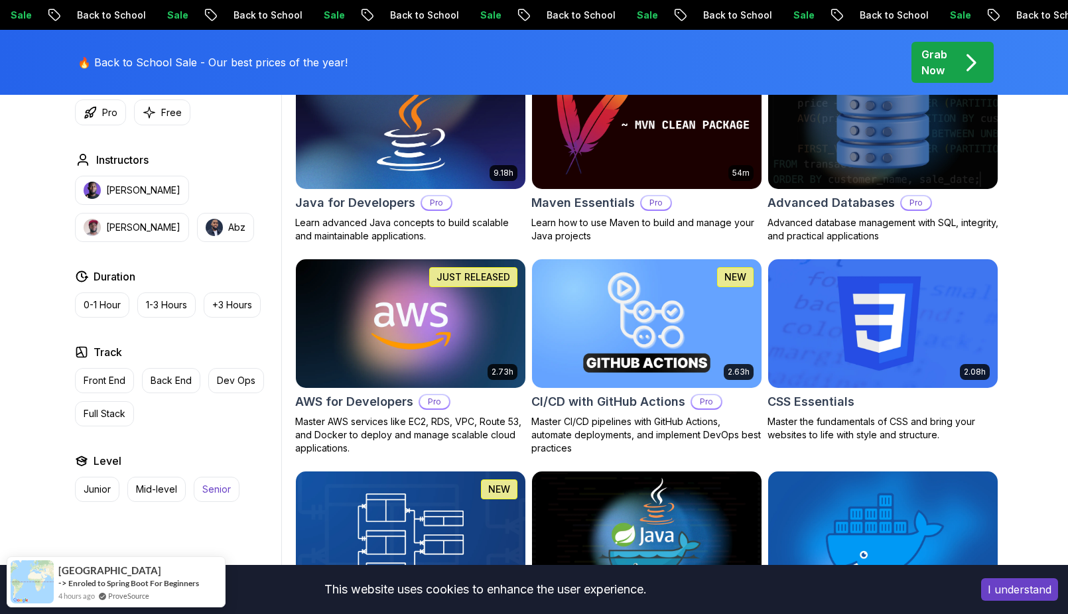
click at [217, 493] on p "Senior" at bounding box center [216, 489] width 29 height 13
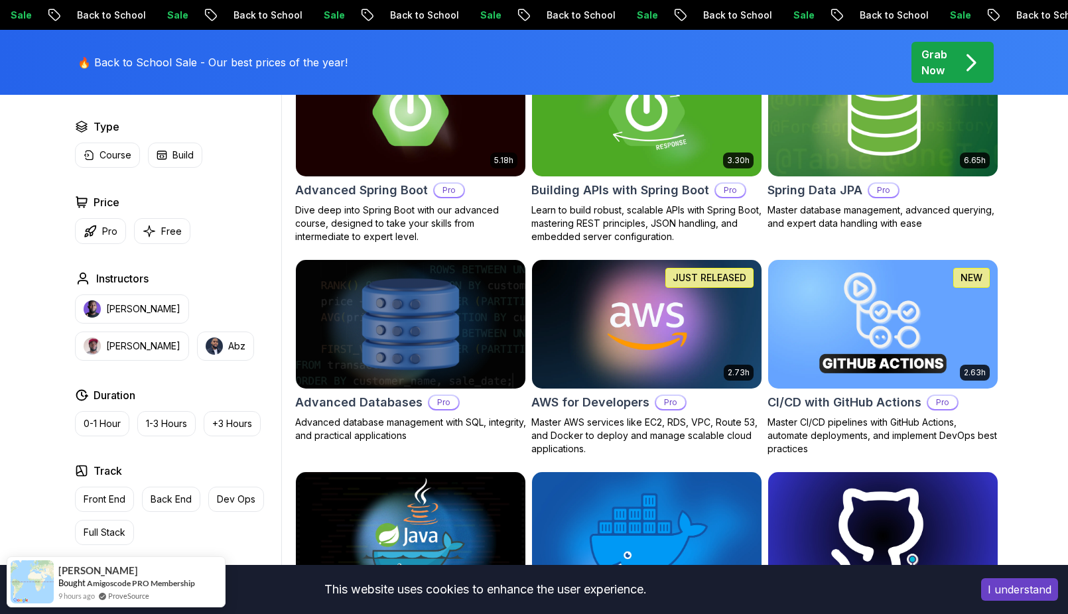
scroll to position [265, 0]
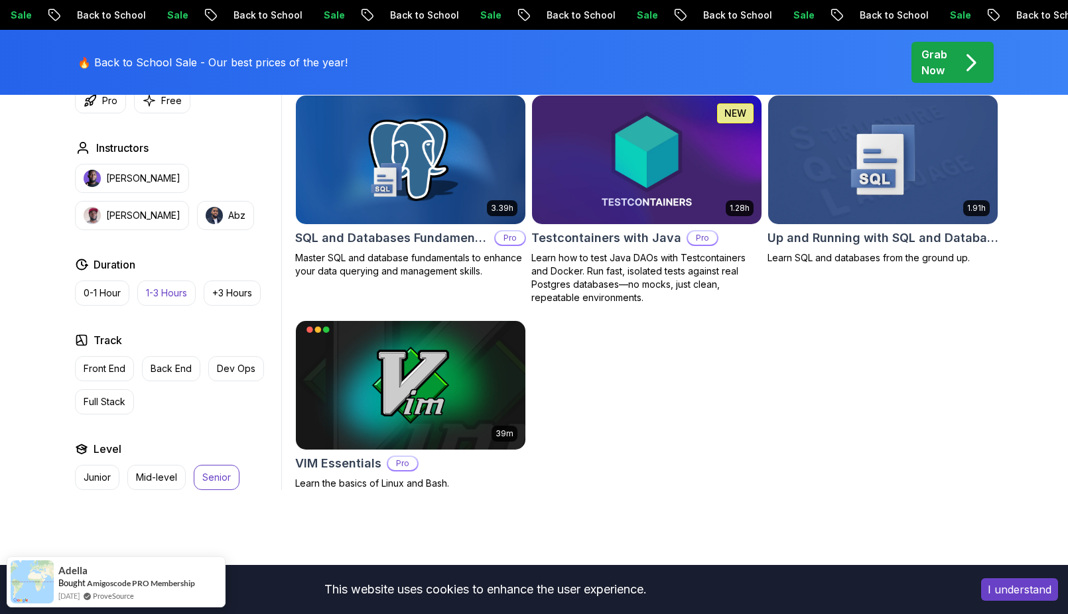
scroll to position [2719, 0]
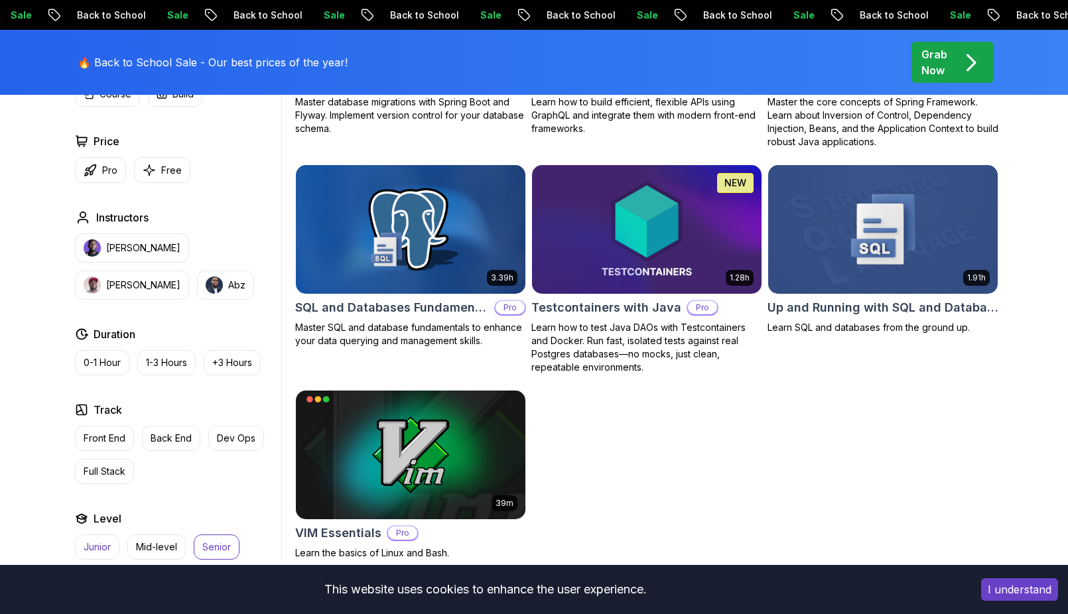
click at [94, 541] on p "Junior" at bounding box center [97, 547] width 27 height 13
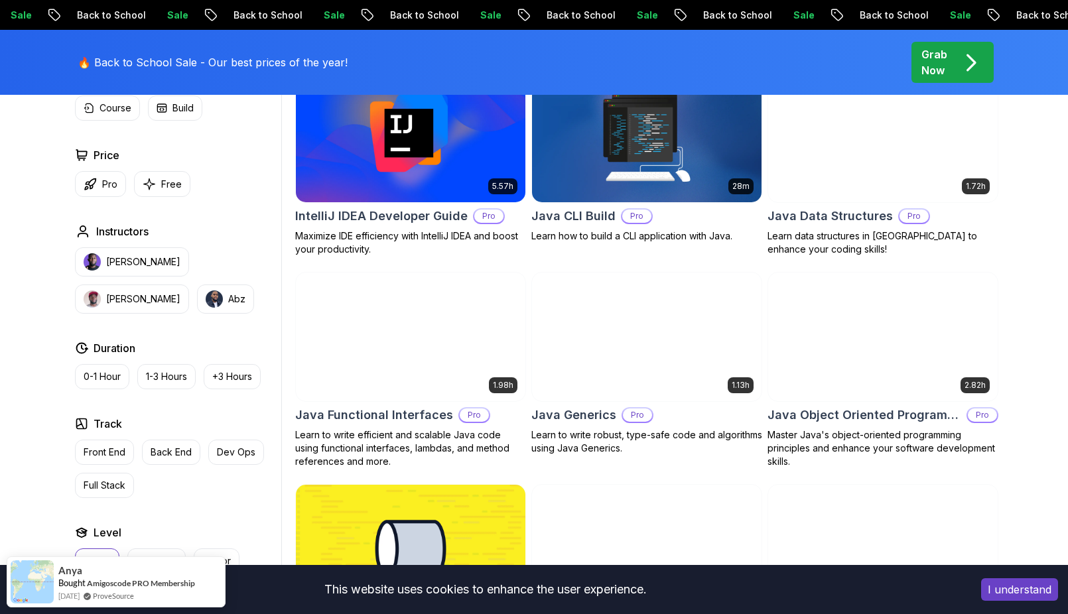
scroll to position [995, 0]
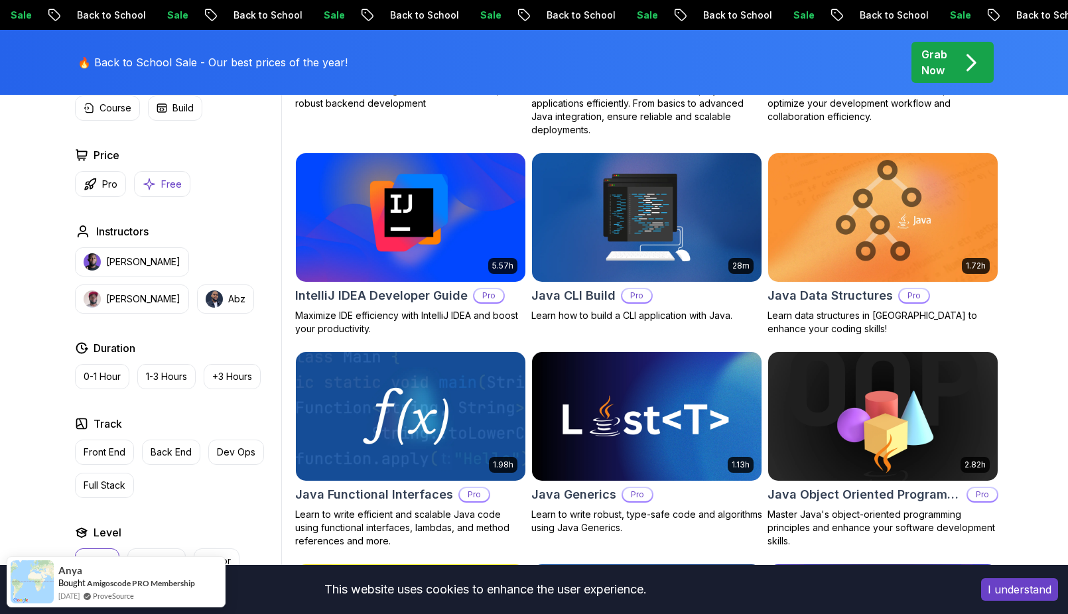
click at [169, 181] on p "Free" at bounding box center [171, 184] width 21 height 13
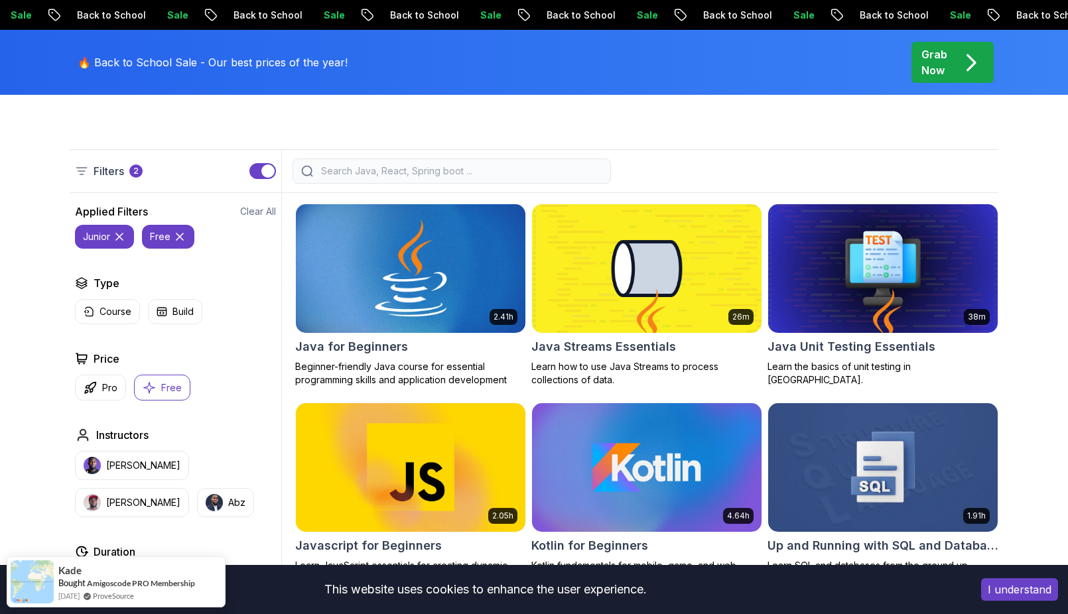
scroll to position [332, 0]
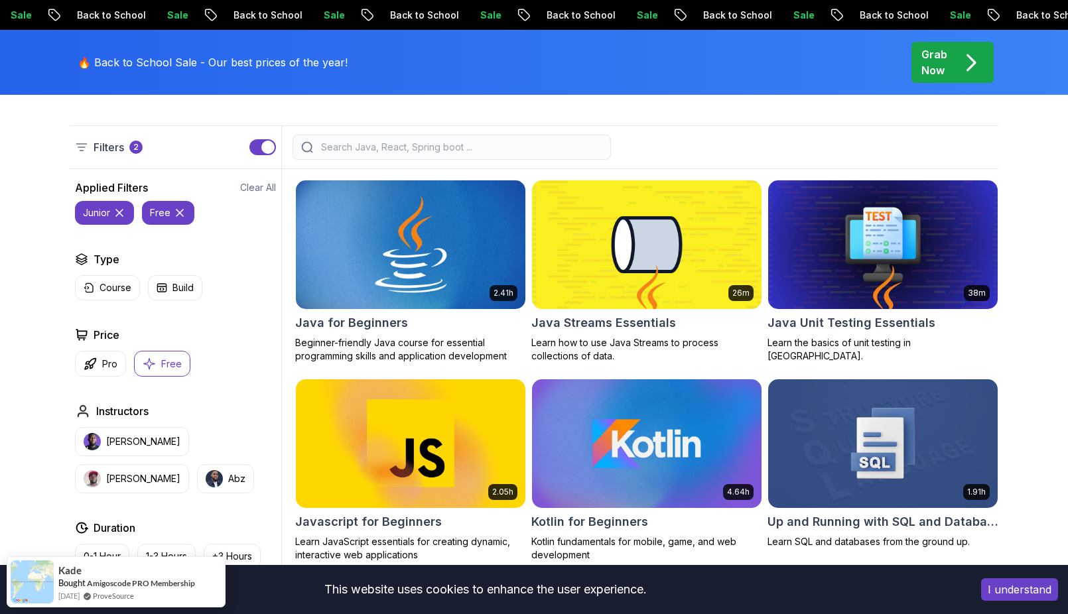
click at [440, 232] on img at bounding box center [410, 244] width 241 height 135
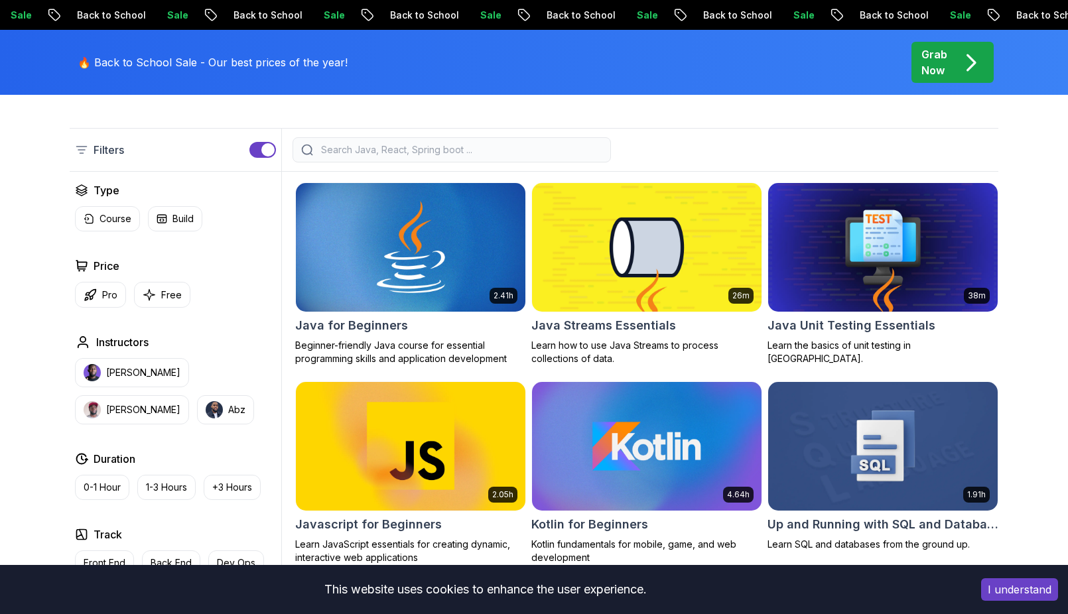
scroll to position [332, 0]
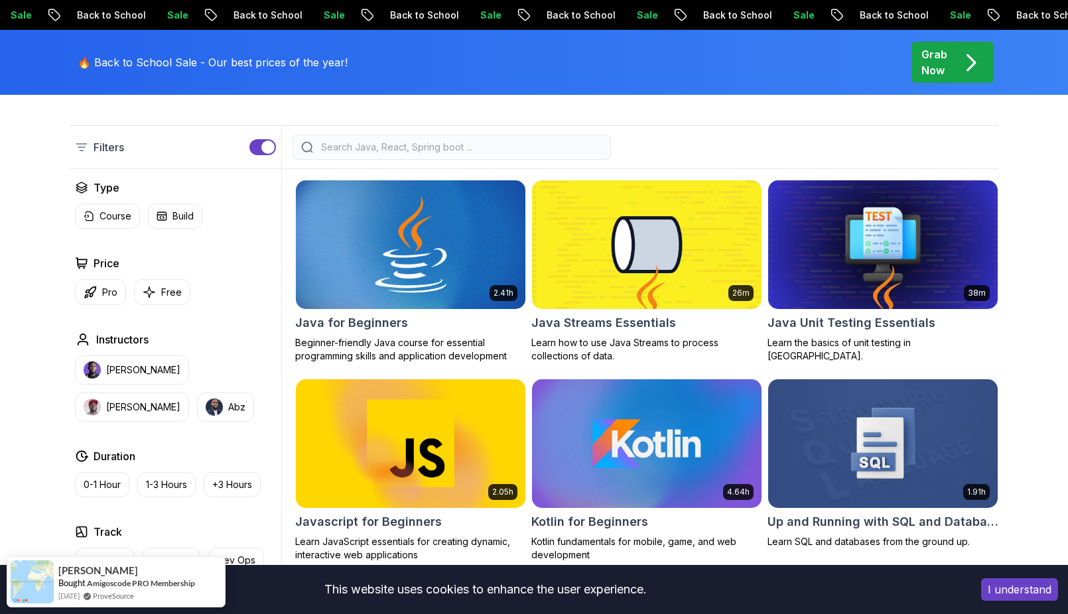
click at [442, 261] on img at bounding box center [410, 244] width 241 height 135
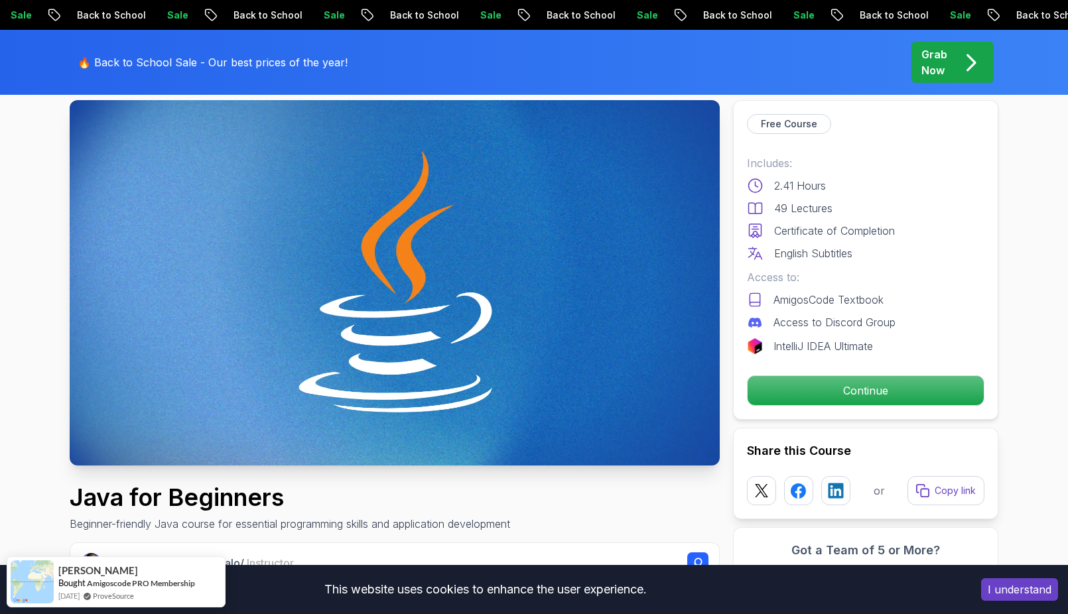
scroll to position [133, 0]
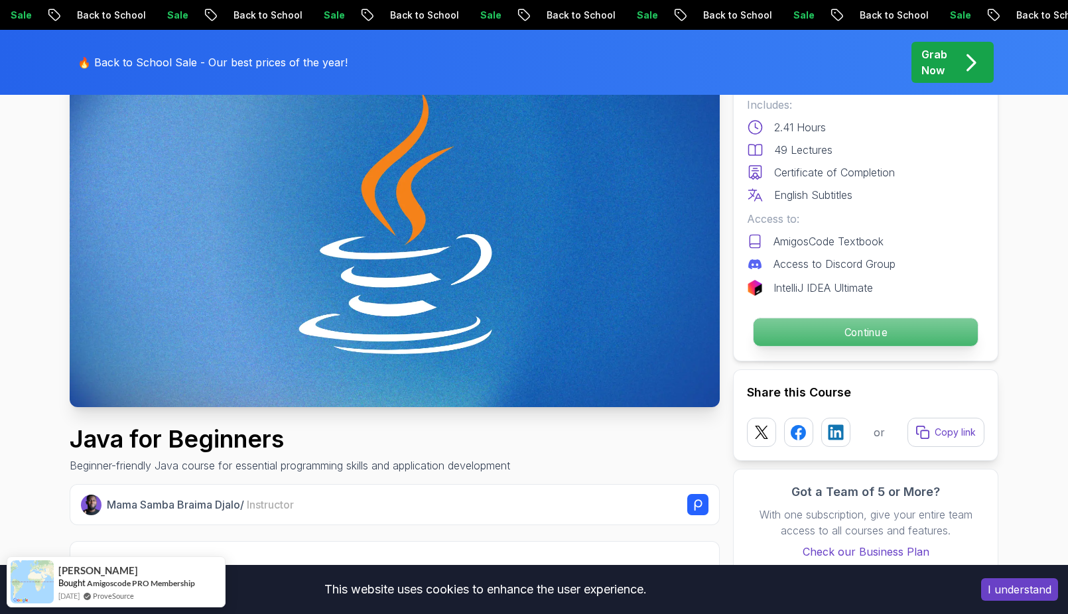
click at [866, 335] on p "Continue" at bounding box center [865, 332] width 224 height 28
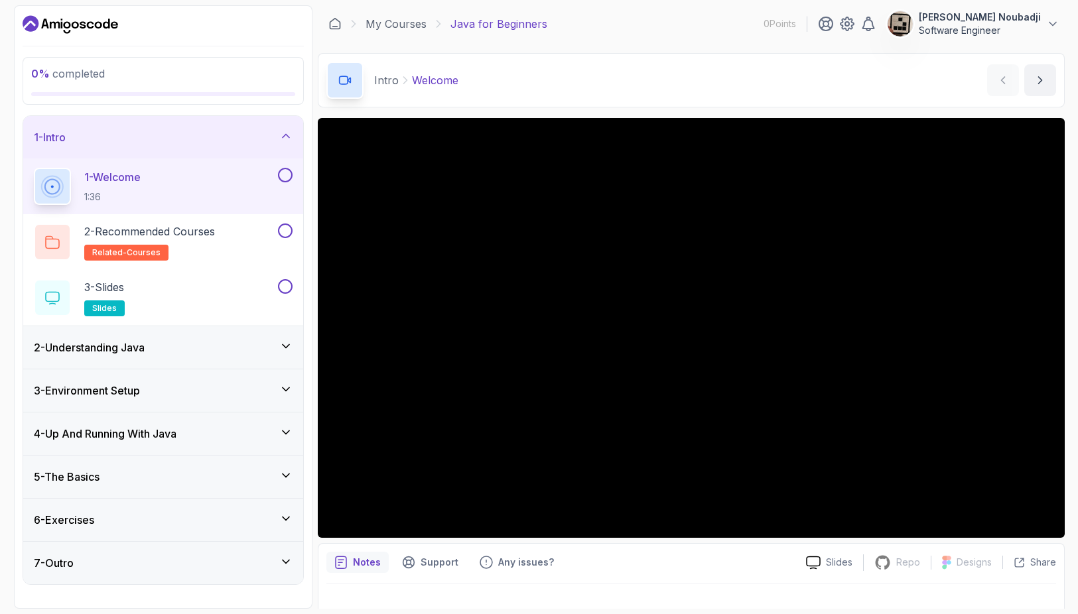
click at [289, 470] on icon at bounding box center [285, 475] width 13 height 13
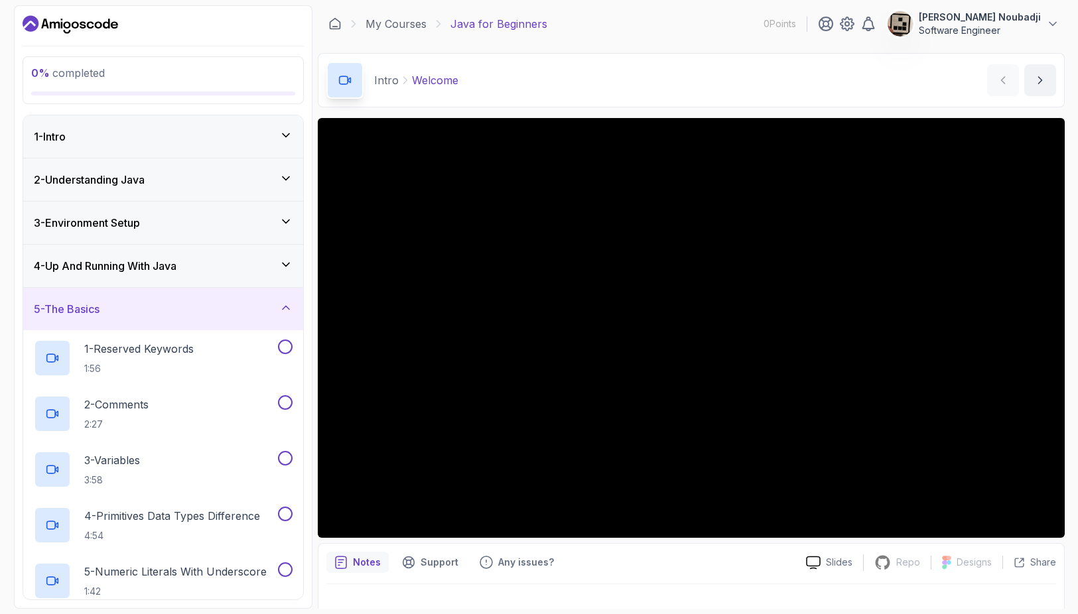
click at [282, 310] on icon at bounding box center [285, 307] width 13 height 13
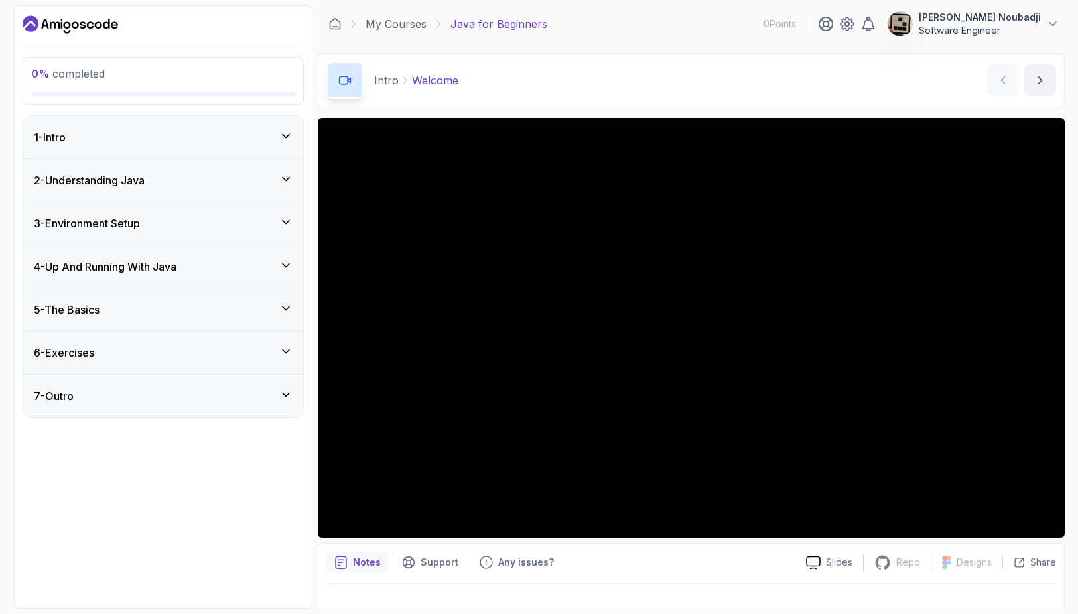
click at [284, 355] on icon at bounding box center [285, 351] width 13 height 13
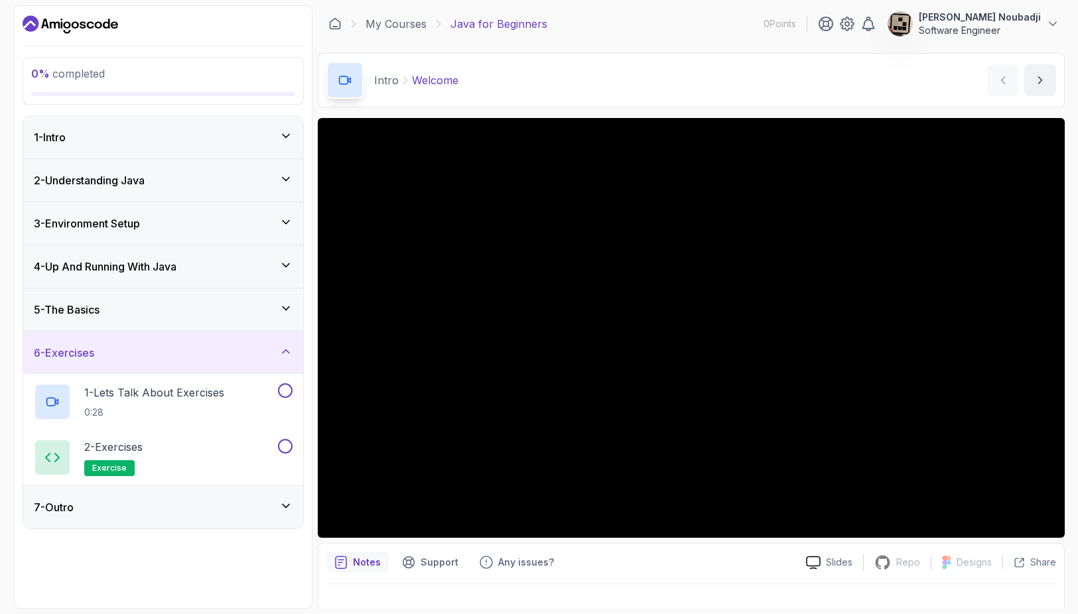
click at [286, 352] on icon at bounding box center [285, 351] width 13 height 13
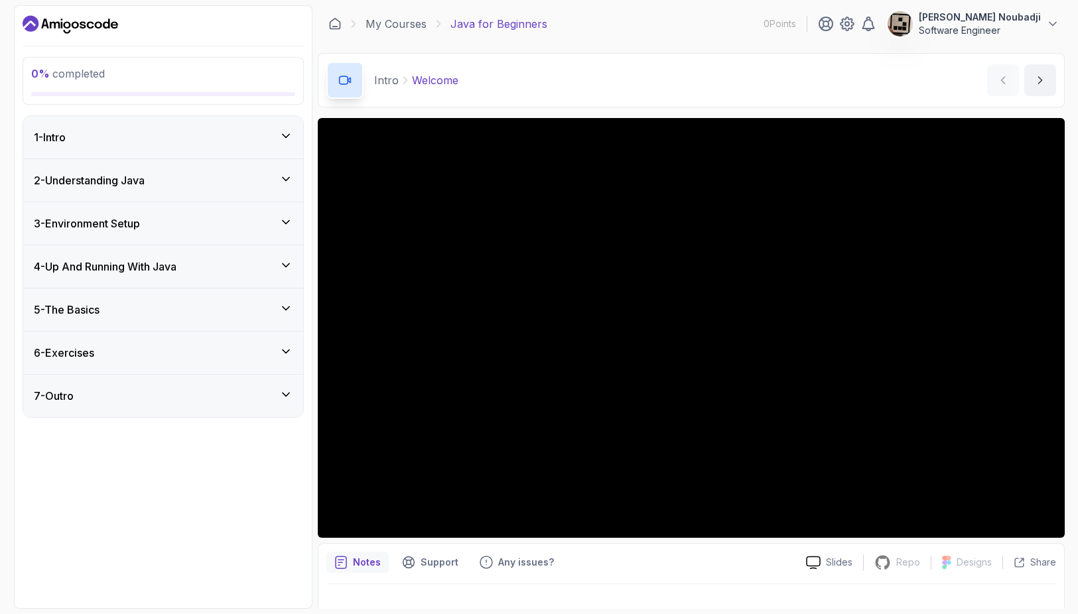
click at [289, 313] on icon at bounding box center [285, 308] width 13 height 13
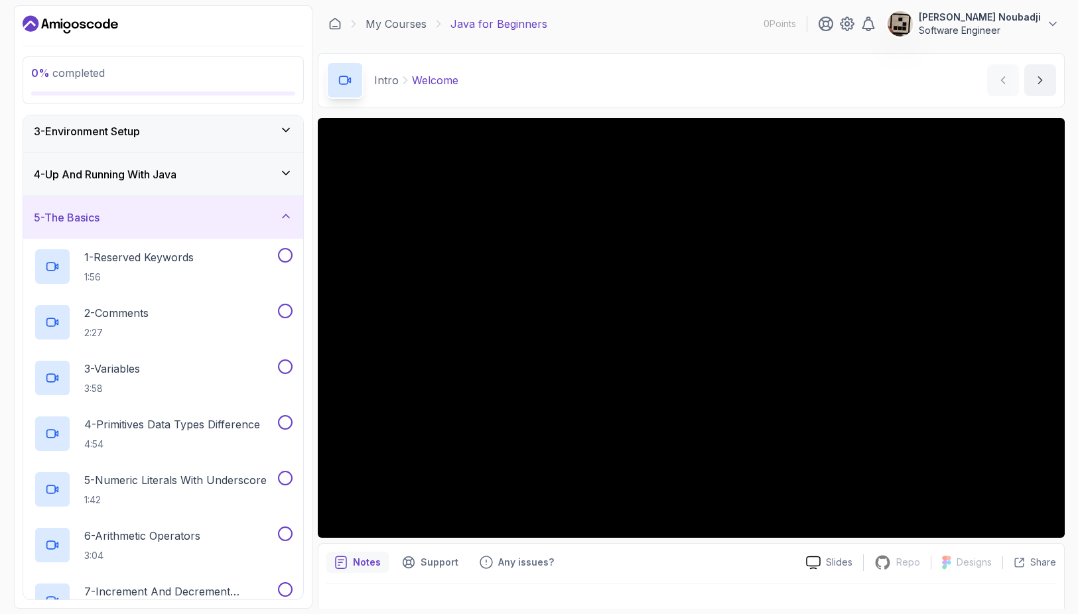
scroll to position [66, 0]
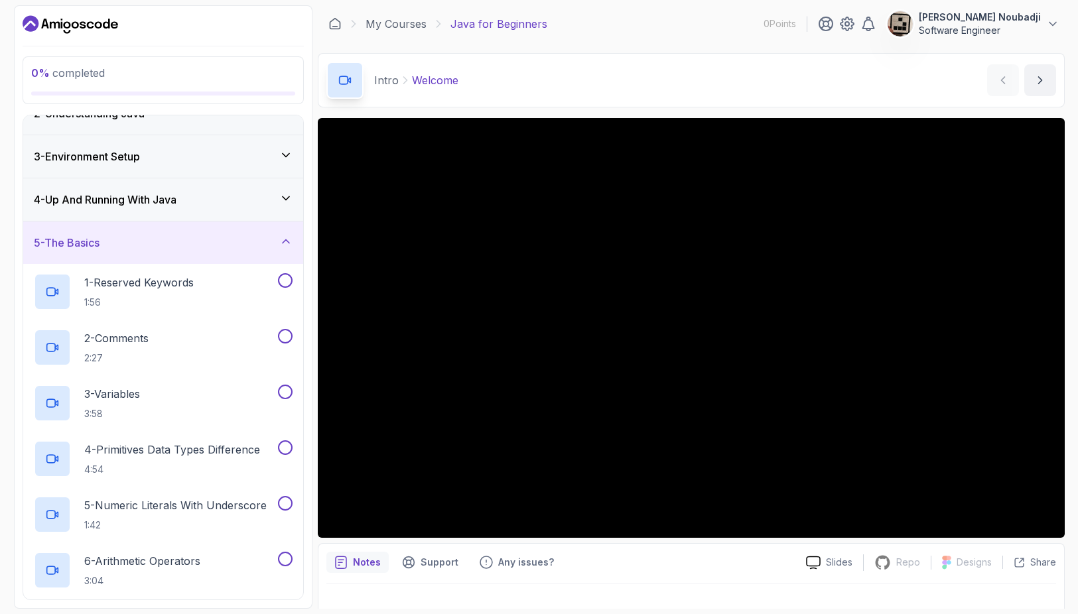
click at [289, 246] on icon at bounding box center [285, 241] width 13 height 13
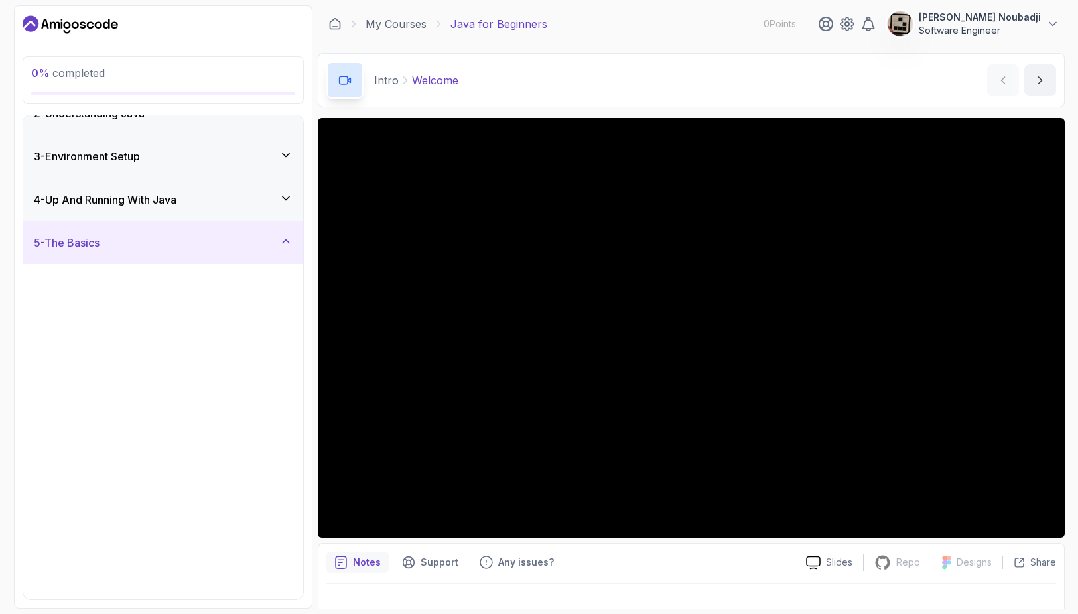
scroll to position [0, 0]
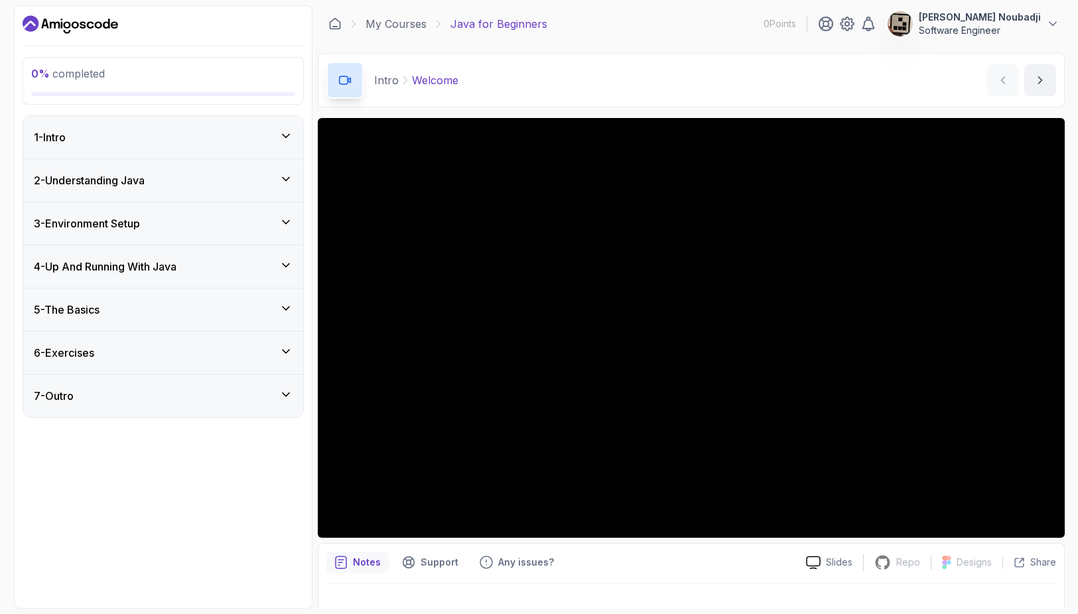
drag, startPoint x: 296, startPoint y: 182, endPoint x: 283, endPoint y: 181, distance: 13.3
click at [295, 182] on div "2 - Understanding Java" at bounding box center [163, 180] width 280 height 42
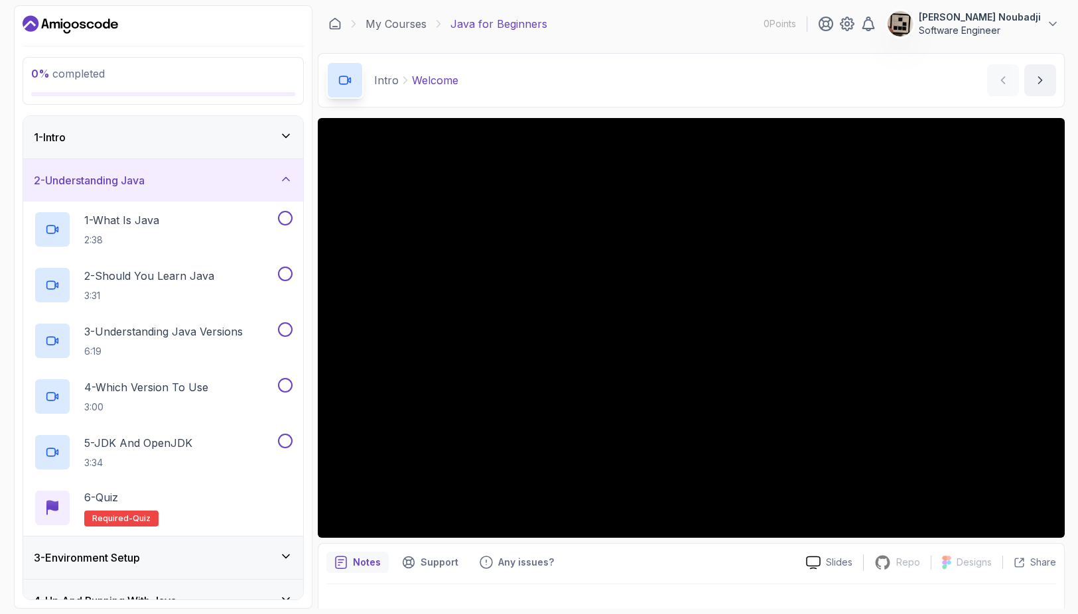
click at [282, 180] on icon at bounding box center [285, 178] width 13 height 13
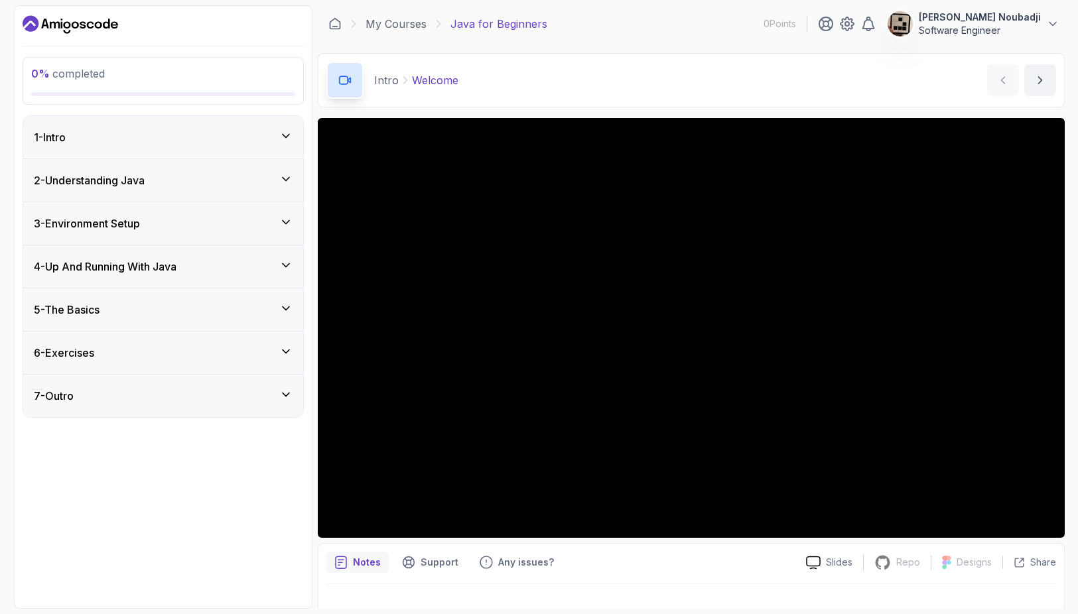
click at [278, 181] on div "2 - Understanding Java" at bounding box center [163, 180] width 259 height 16
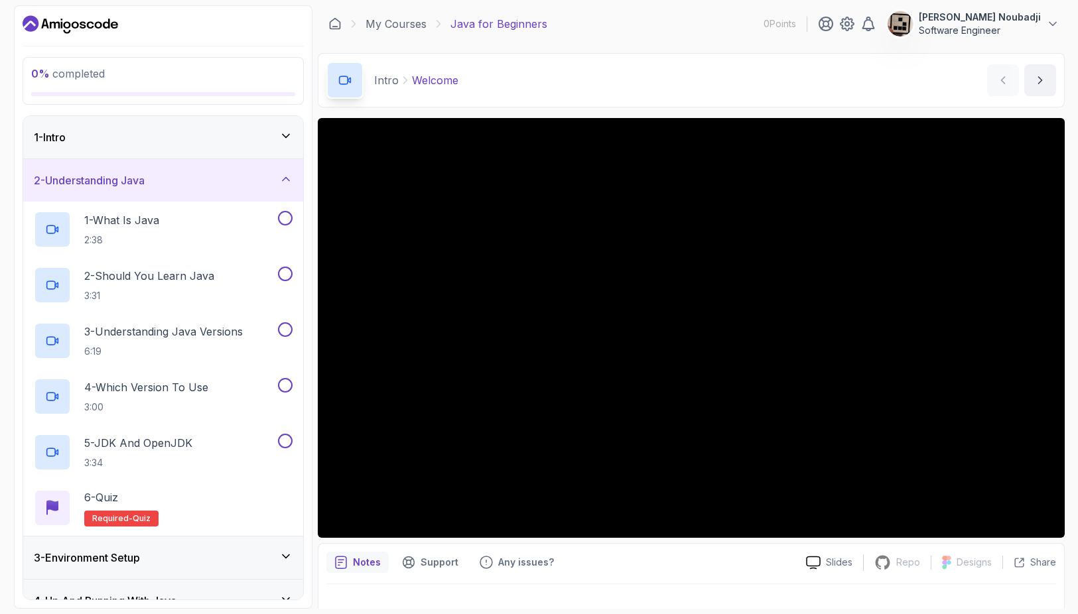
click at [285, 180] on icon at bounding box center [285, 178] width 13 height 13
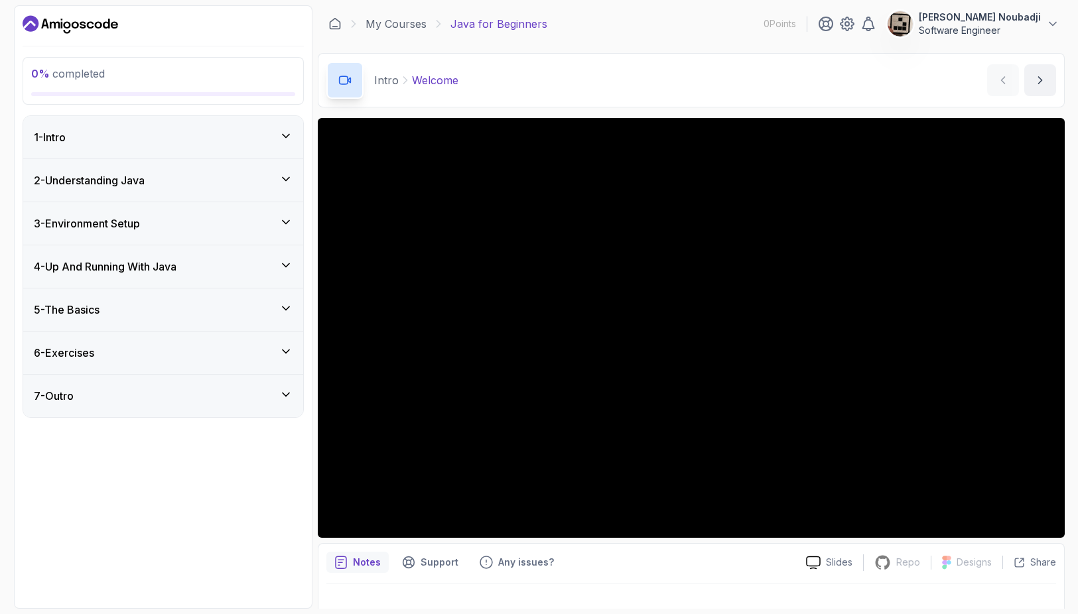
click at [290, 141] on icon at bounding box center [285, 135] width 13 height 13
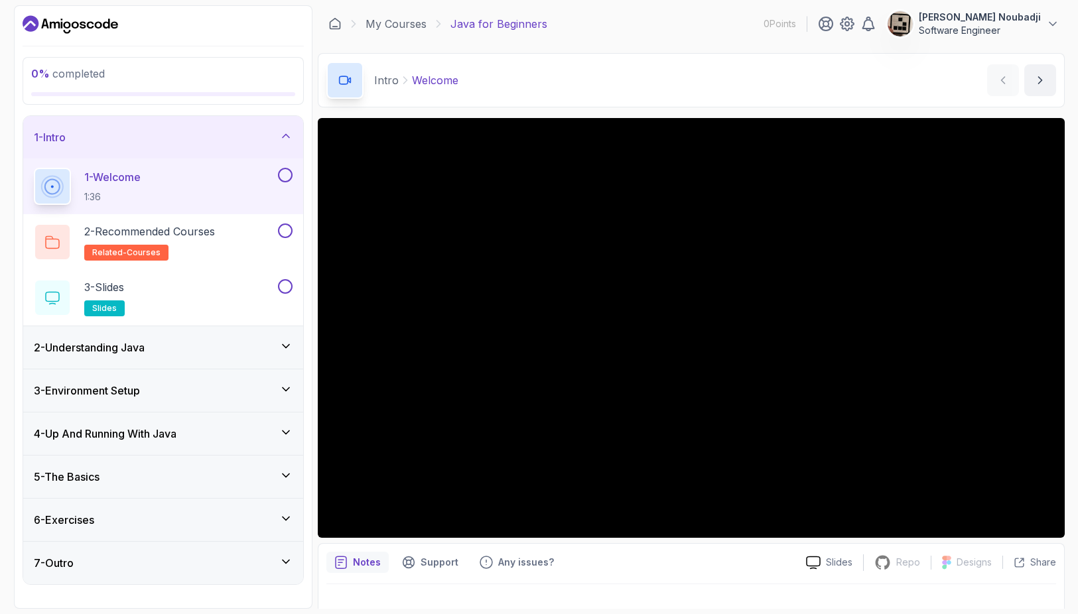
click at [290, 141] on icon at bounding box center [285, 135] width 13 height 13
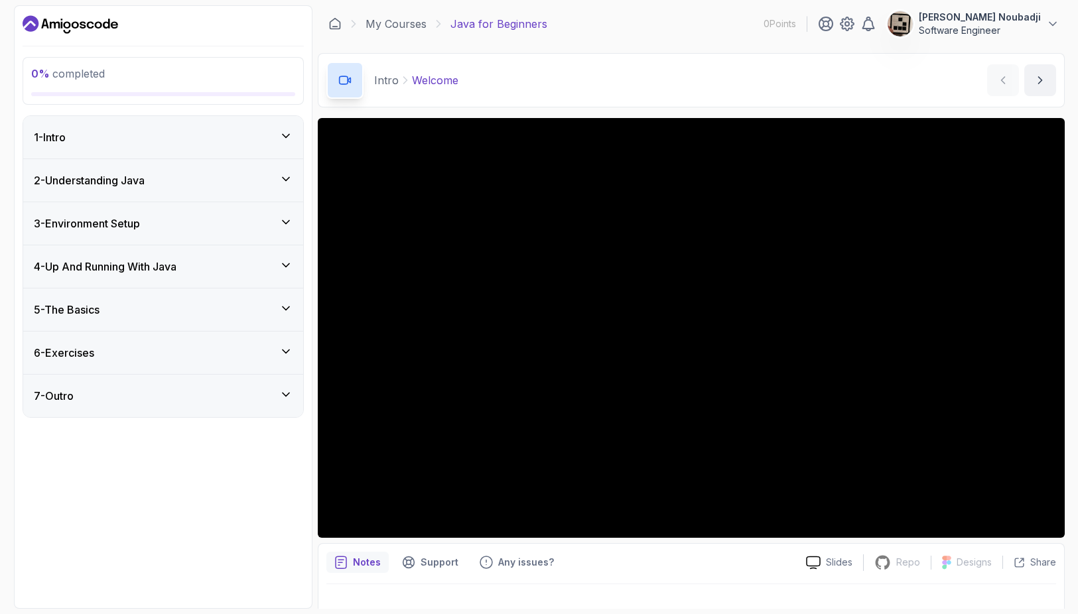
click at [752, 549] on div "Notes Support Any issues? Slides Repo Repository not available Designs Design n…" at bounding box center [691, 586] width 747 height 87
